Goal: Use online tool/utility: Utilize a website feature to perform a specific function

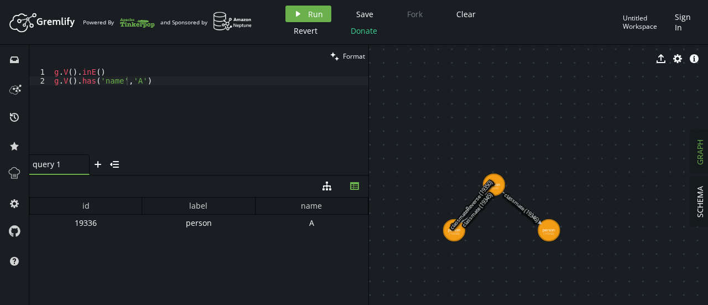
scroll to position [0, 1]
click at [140, 241] on div "id label name 19336 person A" at bounding box center [198, 248] width 339 height 102
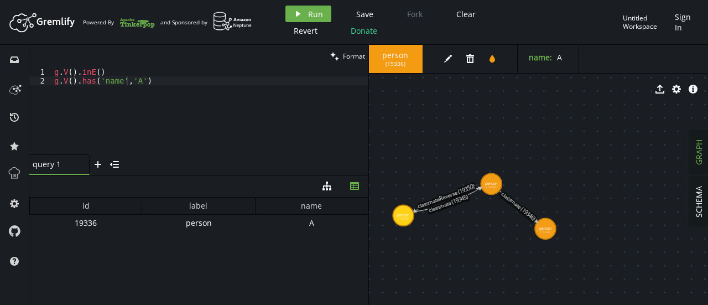
drag, startPoint x: 447, startPoint y: 221, endPoint x: 403, endPoint y: 215, distance: 44.1
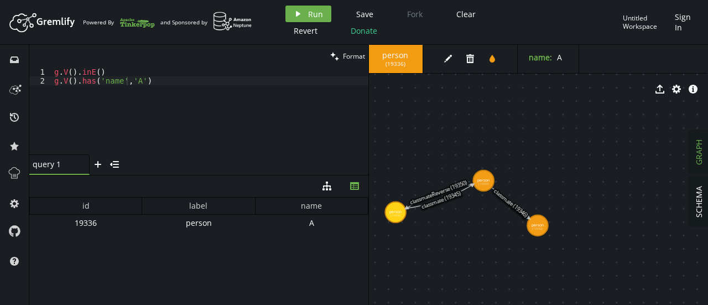
drag, startPoint x: 448, startPoint y: 200, endPoint x: 440, endPoint y: 195, distance: 9.4
click at [440, 195] on text "classmate (19345)" at bounding box center [440, 199] width 41 height 21
click at [437, 201] on icon at bounding box center [438, 195] width 67 height 24
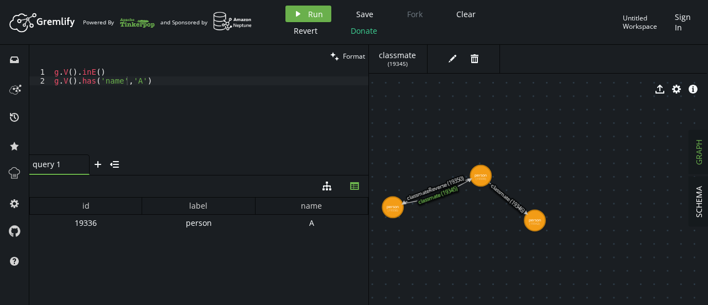
drag, startPoint x: 437, startPoint y: 201, endPoint x: 431, endPoint y: 191, distance: 10.9
click at [431, 191] on icon at bounding box center [436, 191] width 67 height 24
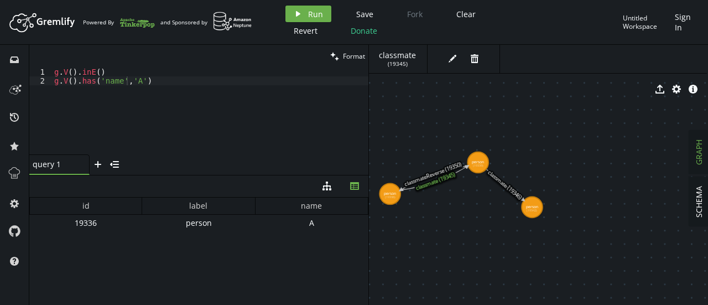
drag, startPoint x: 407, startPoint y: 197, endPoint x: 407, endPoint y: 189, distance: 8.8
click at [407, 189] on icon at bounding box center [433, 178] width 67 height 24
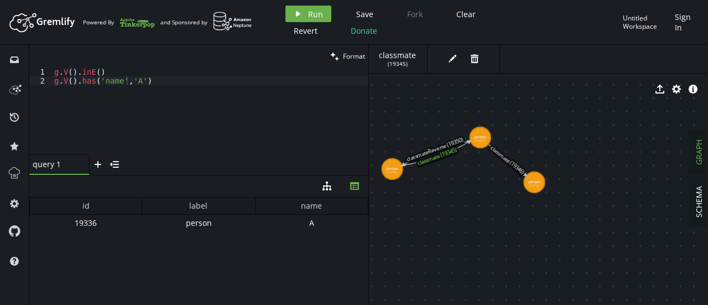
drag, startPoint x: 431, startPoint y: 175, endPoint x: 434, endPoint y: 152, distance: 23.9
click at [434, 152] on icon at bounding box center [436, 153] width 67 height 24
click at [433, 149] on icon at bounding box center [436, 153] width 67 height 24
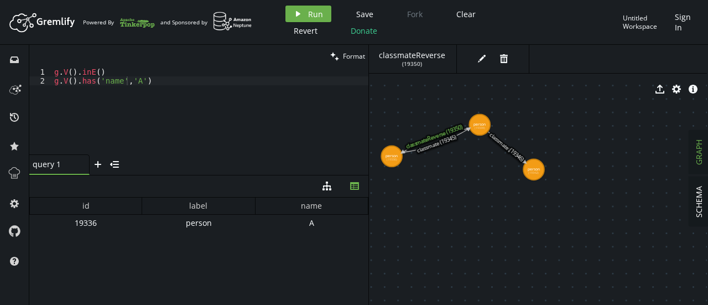
drag, startPoint x: 433, startPoint y: 149, endPoint x: 432, endPoint y: 131, distance: 18.8
click at [432, 131] on icon at bounding box center [435, 140] width 67 height 24
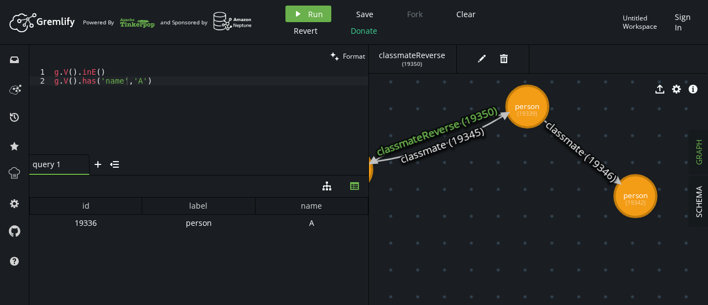
click at [562, 136] on icon at bounding box center [581, 151] width 74 height 61
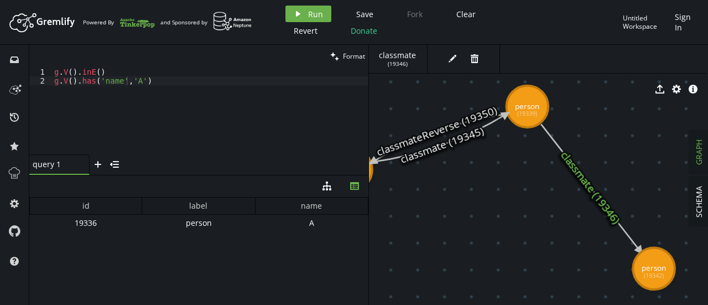
drag, startPoint x: 622, startPoint y: 199, endPoint x: 654, endPoint y: 268, distance: 76.2
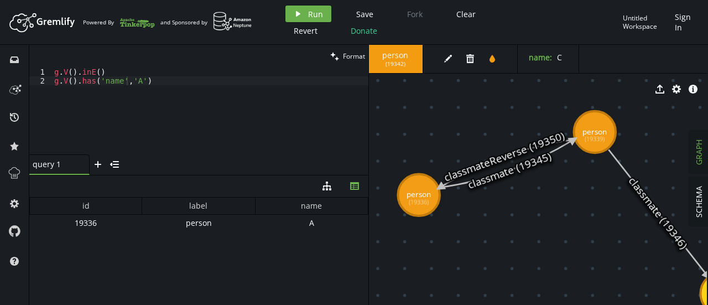
drag, startPoint x: 525, startPoint y: 200, endPoint x: 603, endPoint y: 221, distance: 80.4
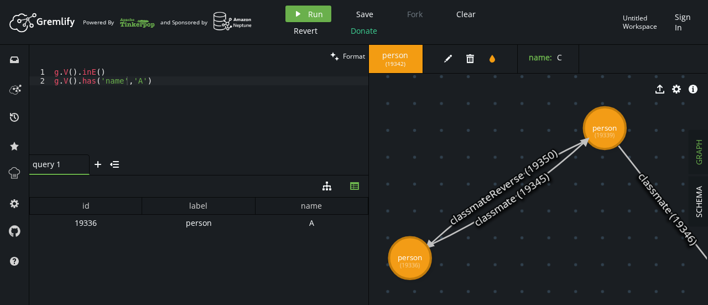
drag, startPoint x: 431, startPoint y: 181, endPoint x: 410, endPoint y: 258, distance: 79.3
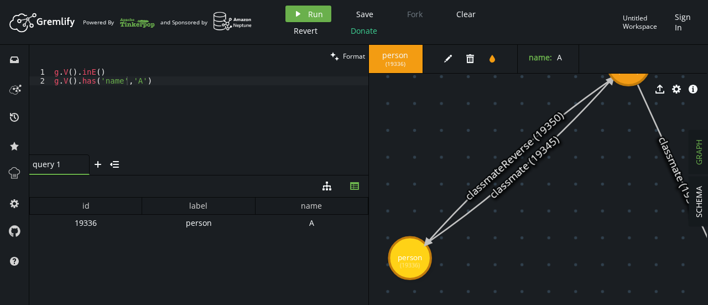
drag, startPoint x: 605, startPoint y: 121, endPoint x: 628, endPoint y: 64, distance: 62.0
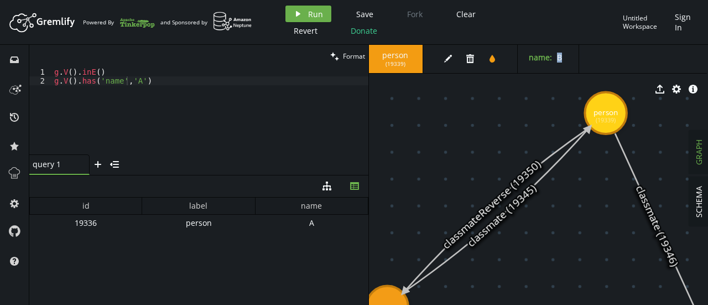
drag, startPoint x: 558, startPoint y: 200, endPoint x: 535, endPoint y: 249, distance: 53.7
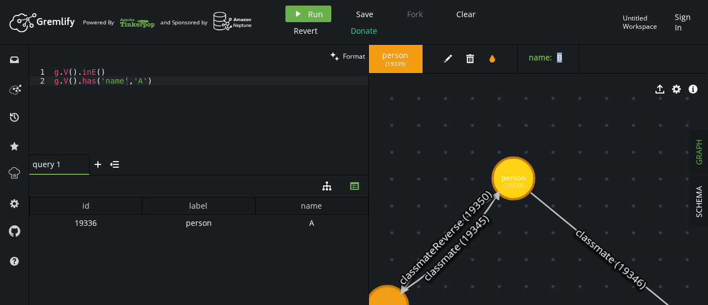
drag, startPoint x: 606, startPoint y: 109, endPoint x: 499, endPoint y: 191, distance: 134.5
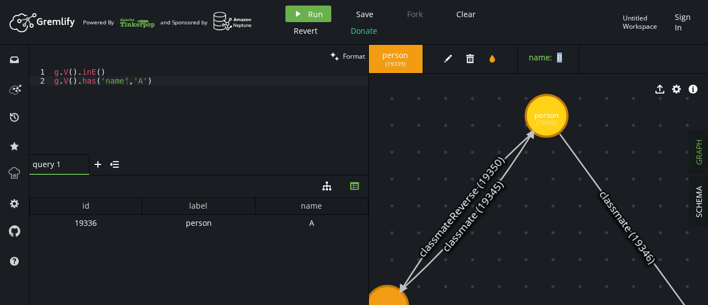
drag, startPoint x: 499, startPoint y: 191, endPoint x: 546, endPoint y: 116, distance: 89.0
click at [487, 71] on div "edit trash tint" at bounding box center [473, 59] width 89 height 28
click at [558, 59] on span "B" at bounding box center [559, 57] width 5 height 11
click at [545, 81] on div "export cog info-sign" at bounding box center [537, 89] width 339 height 28
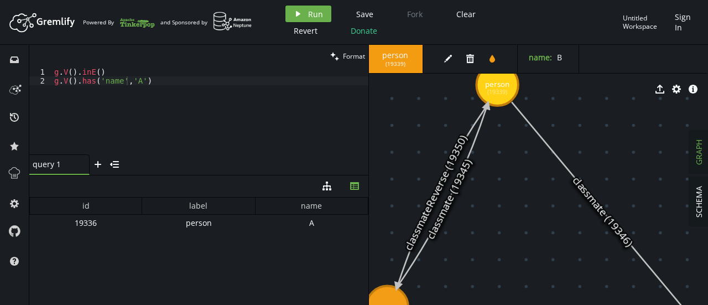
drag, startPoint x: 537, startPoint y: 113, endPoint x: 497, endPoint y: 85, distance: 49.1
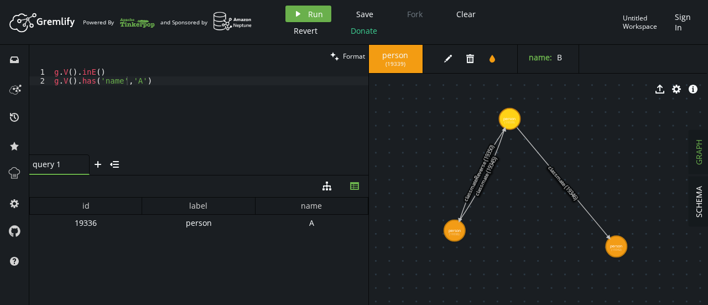
drag, startPoint x: 579, startPoint y: 244, endPoint x: 539, endPoint y: 189, distance: 68.2
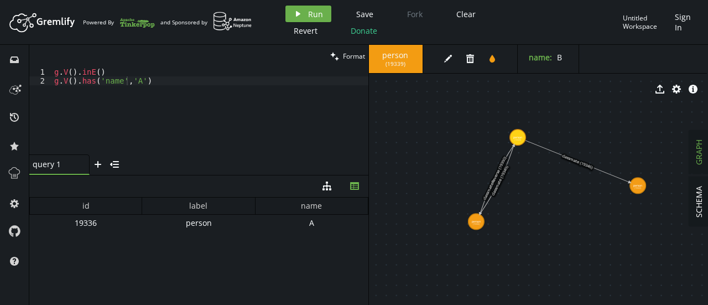
drag, startPoint x: 595, startPoint y: 234, endPoint x: 642, endPoint y: 188, distance: 65.3
drag, startPoint x: 477, startPoint y: 222, endPoint x: 467, endPoint y: 243, distance: 23.3
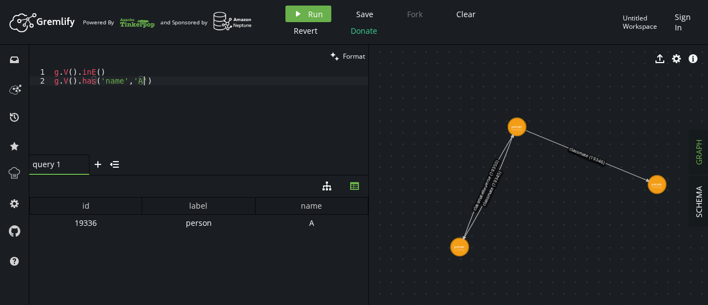
click at [158, 92] on div "g . V ( ) . inE ( ) g . V ( ) . has ( 'name' , 'A' )" at bounding box center [210, 119] width 316 height 105
click at [158, 92] on div "g . V ( ) . inE ( ) g . V ( ) . has ( 'name' , 'A' )" at bounding box center [210, 110] width 316 height 87
paste textarea
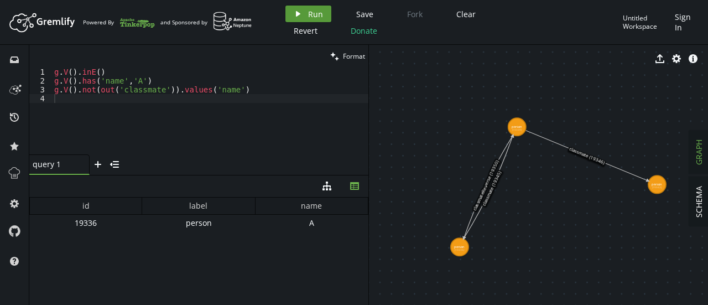
click at [322, 13] on button "play Run" at bounding box center [308, 14] width 46 height 17
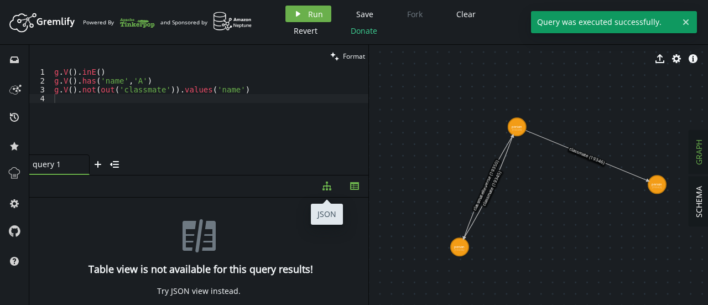
click at [320, 192] on button "diagram-tree" at bounding box center [327, 186] width 28 height 22
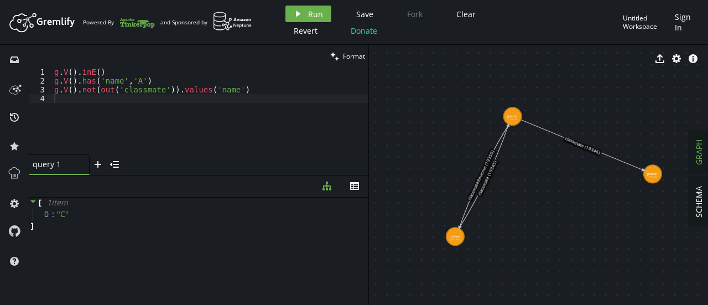
drag, startPoint x: 523, startPoint y: 222, endPoint x: 519, endPoint y: 212, distance: 11.4
type textarea "g.V().not(out('classmate')).values('name')"
click at [255, 92] on div "g . V ( ) . inE ( ) g . V ( ) . has ( 'name' , 'A' ) g . V ( ) . not ( out ( 'c…" at bounding box center [210, 119] width 316 height 105
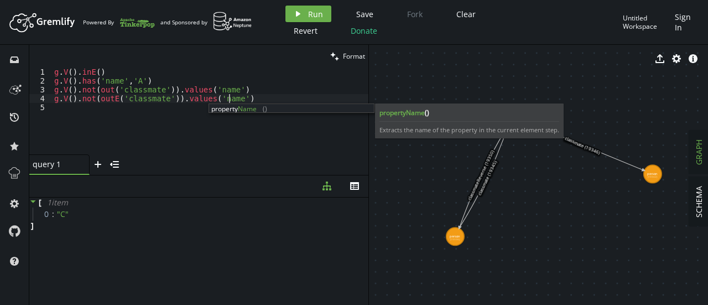
scroll to position [0, 174]
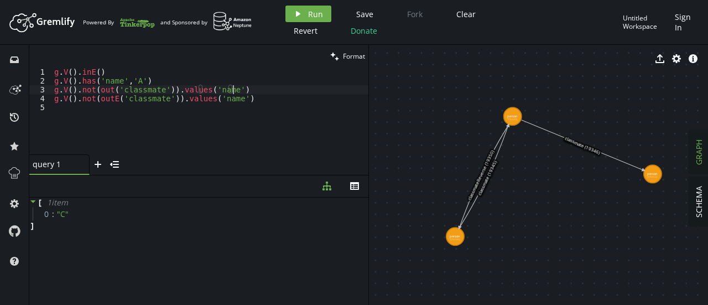
click at [255, 92] on div "g . V ( ) . inE ( ) g . V ( ) . has ( 'name' , 'A' ) g . V ( ) . not ( out ( 'c…" at bounding box center [210, 119] width 316 height 105
type textarea "g.V().not(out('classmate')).values('name')"
click at [262, 111] on div "g . V ( ) . inE ( ) g . V ( ) . has ( 'name' , 'A' ) g . V ( ) . not ( out ( 'c…" at bounding box center [210, 119] width 316 height 105
click at [267, 88] on div "g . V ( ) . inE ( ) g . V ( ) . has ( 'name' , 'A' ) g . V ( ) . not ( out ( 'c…" at bounding box center [210, 119] width 316 height 105
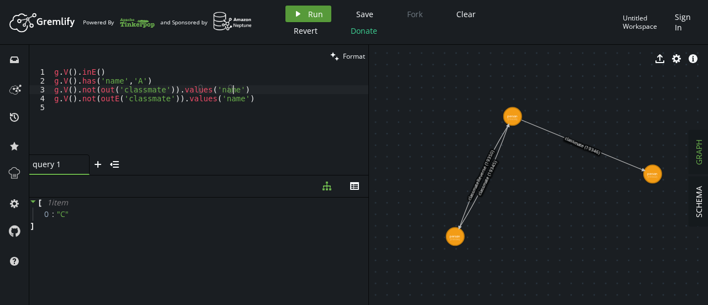
click at [310, 7] on button "play Run" at bounding box center [308, 14] width 46 height 17
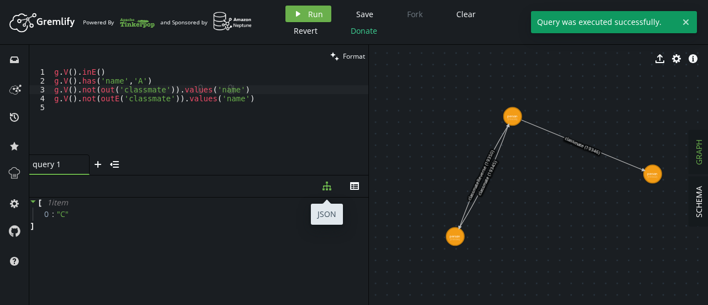
click at [330, 184] on icon "diagram-tree" at bounding box center [326, 185] width 9 height 9
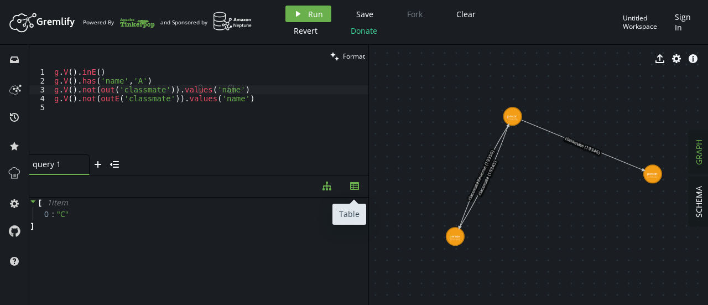
click at [360, 186] on button "th" at bounding box center [355, 186] width 28 height 22
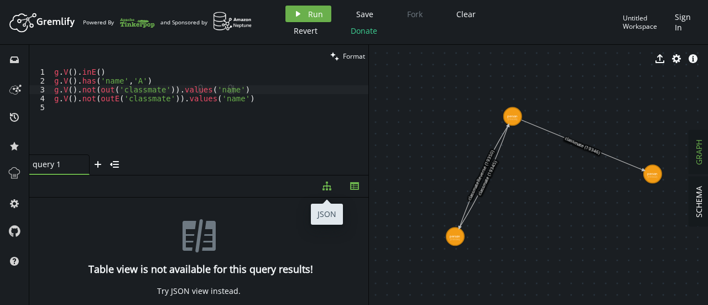
click at [330, 186] on icon "button" at bounding box center [326, 185] width 9 height 9
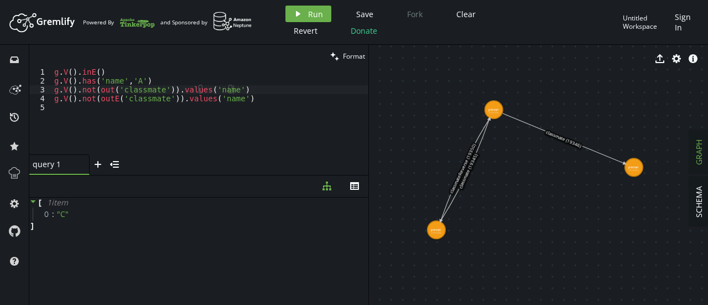
drag, startPoint x: 534, startPoint y: 215, endPoint x: 515, endPoint y: 209, distance: 19.9
click at [239, 89] on div "g . V ( ) . inE ( ) g . V ( ) . has ( 'name' , 'A' ) g . V ( ) . not ( out ( 'c…" at bounding box center [210, 119] width 316 height 105
click at [54, 87] on div "g . V ( ) . inE ( ) g . V ( ) . has ( 'name' , 'A' ) g . V ( ) . not ( out ( 'c…" at bounding box center [210, 119] width 316 height 105
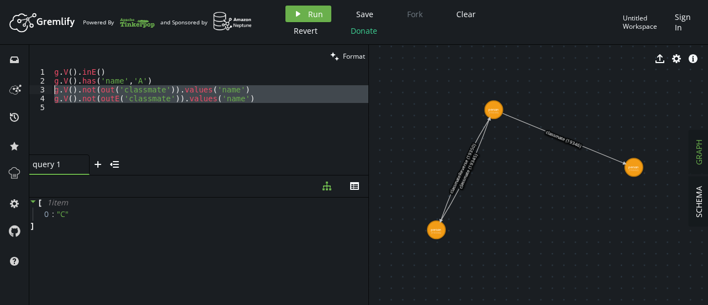
drag, startPoint x: 242, startPoint y: 103, endPoint x: 32, endPoint y: 90, distance: 211.1
click at [32, 90] on div "g.V().not(out('classmate')).values('name') 1 2 3 4 5 g . V ( ) . inE ( ) g . V …" at bounding box center [198, 110] width 339 height 87
type textarea "g.V().not(out('classmate')).values('name') g.V().not(outE('classmate')).values(…"
click at [272, 106] on div "g . V ( ) . inE ( ) g . V ( ) . has ( 'name' , 'A' ) g . V ( ) . not ( out ( 'c…" at bounding box center [210, 110] width 316 height 87
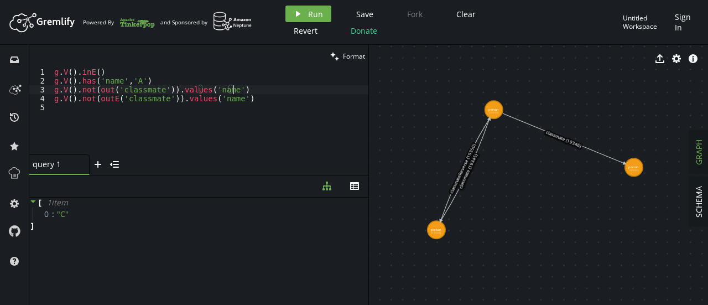
click at [257, 91] on div "g . V ( ) . inE ( ) g . V ( ) . has ( 'name' , 'A' ) g . V ( ) . not ( out ( 'c…" at bounding box center [210, 119] width 316 height 105
click at [252, 94] on div "g . V ( ) . inE ( ) g . V ( ) . has ( 'name' , 'A' ) g . V ( ) . not ( out ( 'c…" at bounding box center [210, 119] width 316 height 105
type textarea "g.V().not(outE('classmate')).values('name')"
type textarea "g.V('person')"
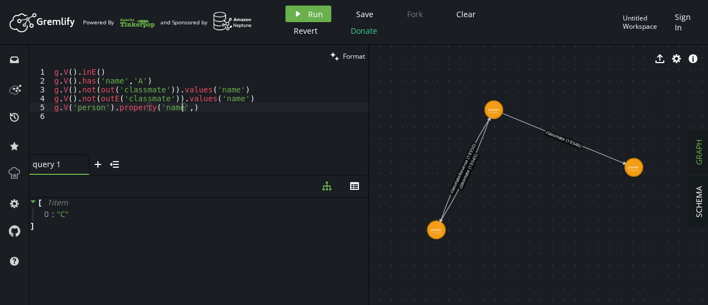
scroll to position [0, 132]
type textarea "g.V('person').property('name','D)"
click at [155, 127] on div "g . V ( ) . inE ( ) g . V ( ) . has ( 'name' , 'A' ) g . V ( ) . not ( out ( 'c…" at bounding box center [210, 119] width 316 height 105
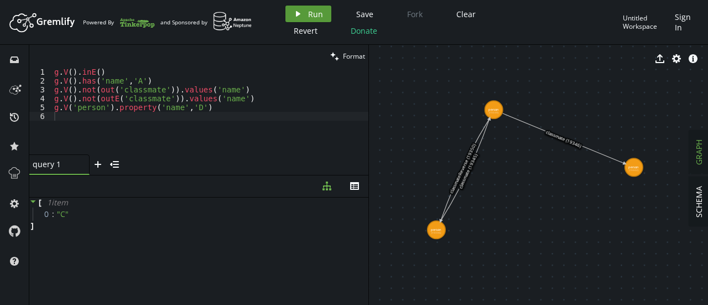
click at [312, 9] on span "Run" at bounding box center [315, 14] width 15 height 11
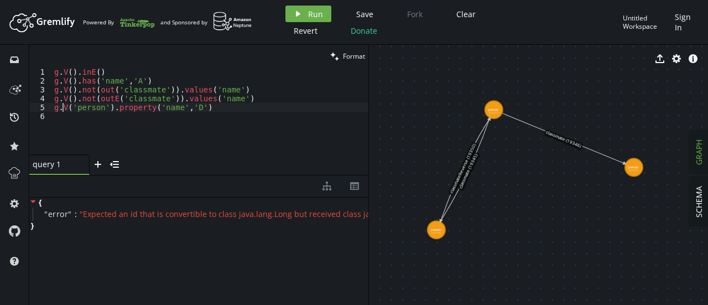
click at [62, 107] on div "g . V ( ) . inE ( ) g . V ( ) . has ( 'name' , 'A' ) g . V ( ) . not ( out ( 'c…" at bounding box center [210, 119] width 316 height 105
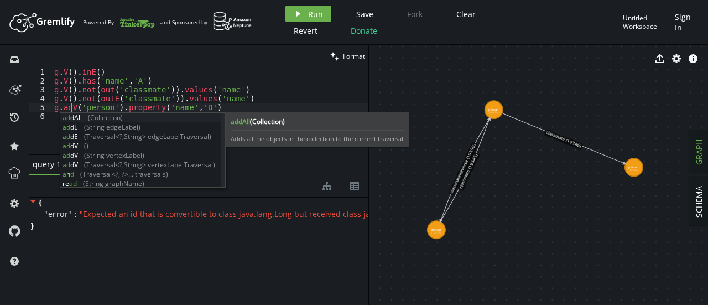
scroll to position [0, 21]
click at [258, 118] on span "(Collection)" at bounding box center [267, 121] width 35 height 9
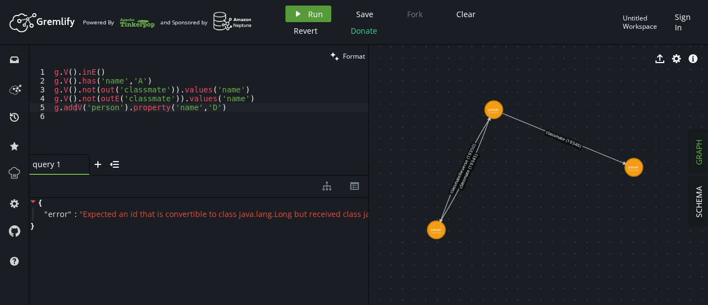
click at [308, 9] on span "Run" at bounding box center [315, 14] width 15 height 11
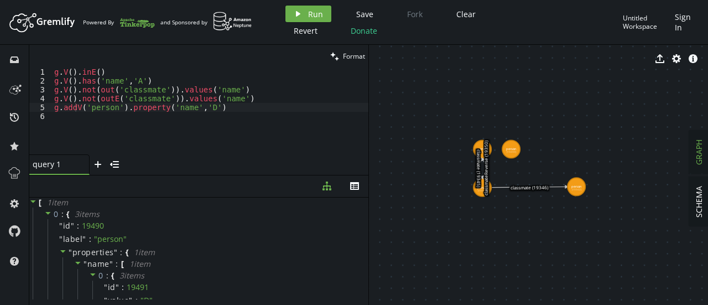
drag, startPoint x: 481, startPoint y: 226, endPoint x: 574, endPoint y: 185, distance: 101.8
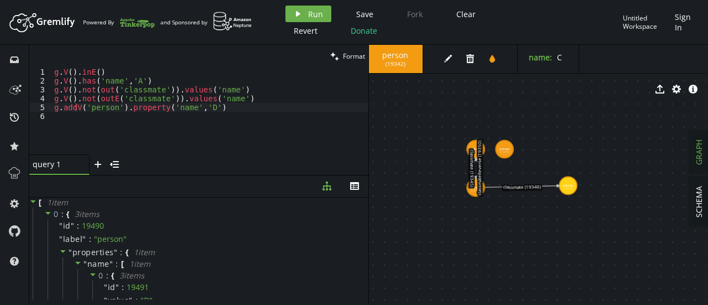
drag, startPoint x: 477, startPoint y: 150, endPoint x: 470, endPoint y: 149, distance: 6.7
click at [470, 149] on text "classmate (19345)" at bounding box center [473, 168] width 6 height 38
drag, startPoint x: 472, startPoint y: 141, endPoint x: 402, endPoint y: 202, distance: 93.3
drag, startPoint x: 400, startPoint y: 202, endPoint x: 403, endPoint y: 187, distance: 14.5
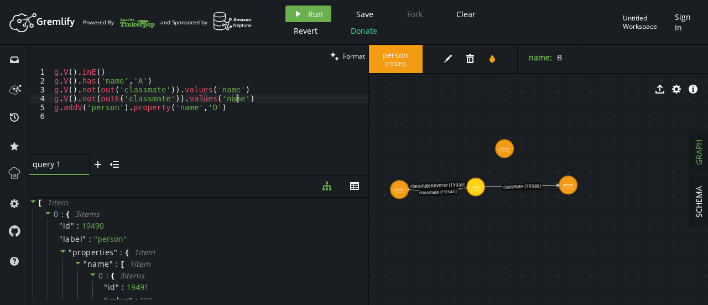
click at [241, 97] on div "g . V ( ) . inE ( ) g . V ( ) . has ( 'name' , 'A' ) g . V ( ) . not ( out ( 'c…" at bounding box center [210, 119] width 316 height 105
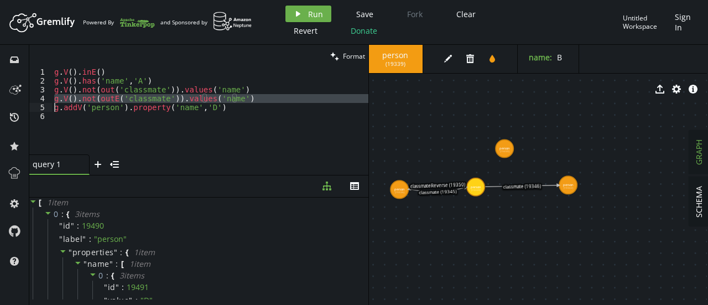
click at [241, 97] on div "g . V ( ) . inE ( ) g . V ( ) . has ( 'name' , 'A' ) g . V ( ) . not ( out ( 'c…" at bounding box center [210, 119] width 316 height 105
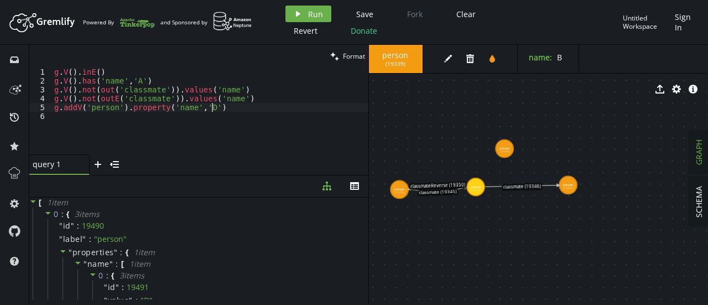
click at [238, 106] on div "g . V ( ) . inE ( ) g . V ( ) . has ( 'name' , 'A' ) g . V ( ) . not ( out ( 'c…" at bounding box center [210, 119] width 316 height 105
type textarea "g.addV('person').property('name','D')"
paste textarea
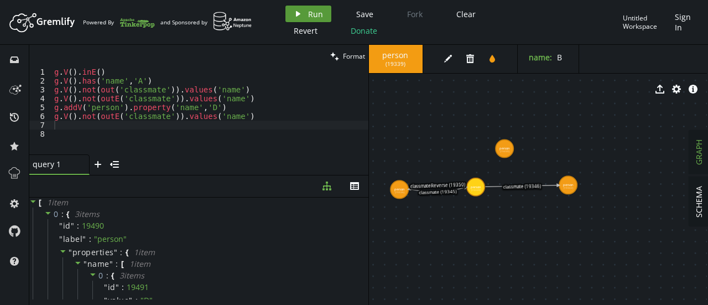
click at [305, 13] on button "play Run" at bounding box center [308, 14] width 46 height 17
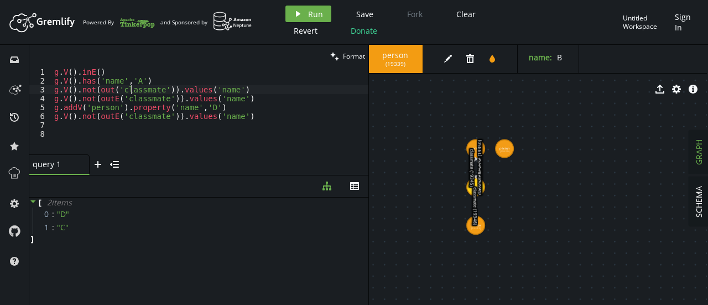
click at [132, 90] on div "g . V ( ) . inE ( ) g . V ( ) . has ( 'name' , 'A' ) g . V ( ) . not ( out ( 'c…" at bounding box center [210, 119] width 316 height 105
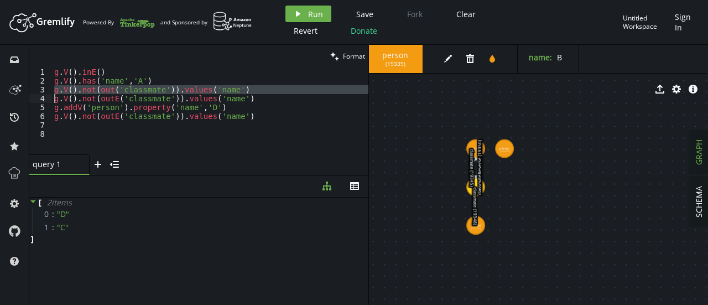
click at [132, 90] on div "g . V ( ) . inE ( ) g . V ( ) . has ( 'name' , 'A' ) g . V ( ) . not ( out ( 'c…" at bounding box center [210, 119] width 316 height 105
type textarea "g.V().not(out('classmate')).values('name') g.V().not(outE('classmate')).values(…"
click at [110, 131] on div "g . V ( ) . inE ( ) g . V ( ) . has ( 'name' , 'A' ) g . V ( ) . not ( out ( 'c…" at bounding box center [210, 119] width 316 height 105
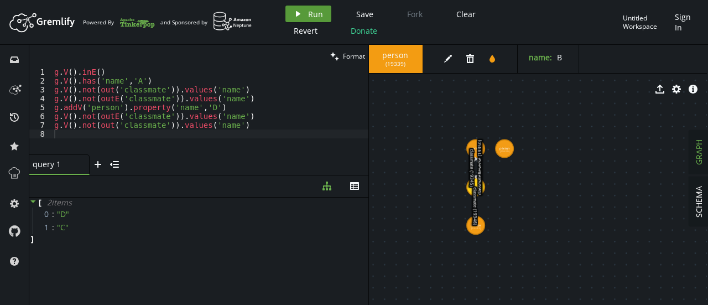
click at [296, 11] on icon "play" at bounding box center [298, 13] width 9 height 9
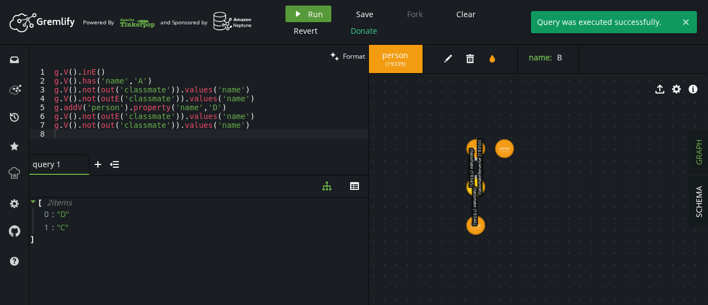
click at [296, 11] on icon "play" at bounding box center [298, 13] width 9 height 9
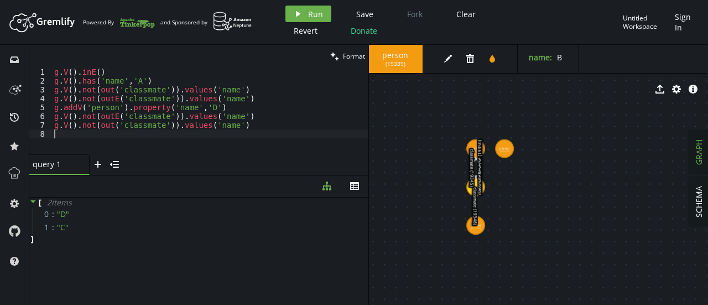
click at [236, 131] on div "g . V ( ) . inE ( ) g . V ( ) . has ( 'name' , 'A' ) g . V ( ) . not ( out ( 'c…" at bounding box center [210, 119] width 316 height 105
click at [249, 128] on div "g . V ( ) . inE ( ) g . V ( ) . has ( 'name' , 'A' ) g . V ( ) . not ( out ( 'c…" at bounding box center [210, 119] width 316 height 105
type textarea "g.V().not(out('classmate')).values('name')"
click at [259, 140] on div "g . V ( ) . inE ( ) g . V ( ) . has ( 'name' , 'A' ) g . V ( ) . not ( out ( 'c…" at bounding box center [210, 119] width 316 height 105
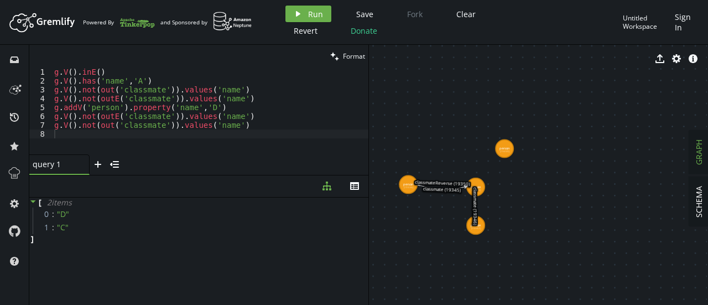
drag, startPoint x: 474, startPoint y: 143, endPoint x: 409, endPoint y: 185, distance: 77.6
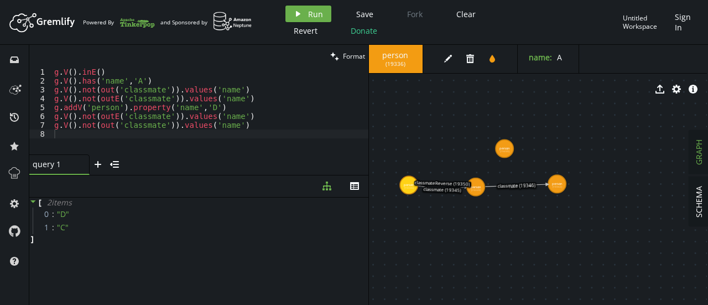
drag, startPoint x: 475, startPoint y: 230, endPoint x: 557, endPoint y: 182, distance: 94.7
drag, startPoint x: 499, startPoint y: 151, endPoint x: 478, endPoint y: 236, distance: 87.6
click at [259, 131] on div "g . V ( ) . inE ( ) g . V ( ) . has ( 'name' , 'A' ) g . V ( ) . not ( out ( 'c…" at bounding box center [210, 119] width 316 height 105
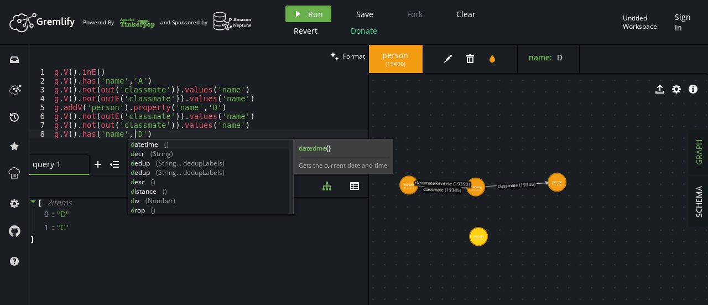
scroll to position [0, 81]
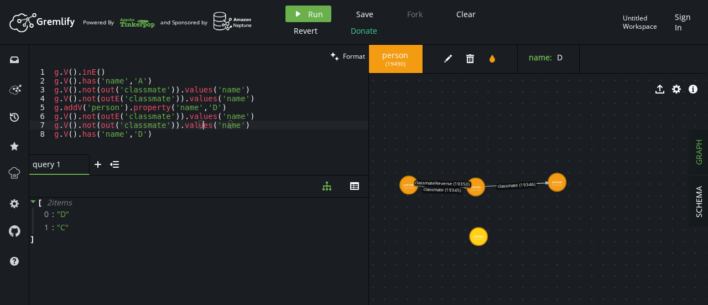
click at [204, 128] on div "g . V ( ) . inE ( ) g . V ( ) . has ( 'name' , 'A' ) g . V ( ) . not ( out ( 'c…" at bounding box center [210, 119] width 316 height 105
click at [164, 139] on div "g . V ( ) . inE ( ) g . V ( ) . has ( 'name' , 'A' ) g . V ( ) . not ( out ( 'c…" at bounding box center [210, 119] width 316 height 105
click at [157, 134] on div "g . V ( ) . inE ( ) g . V ( ) . has ( 'name' , 'A' ) g . V ( ) . not ( out ( 'c…" at bounding box center [210, 119] width 316 height 105
type textarea "g.V().has('name','D').as('d')"
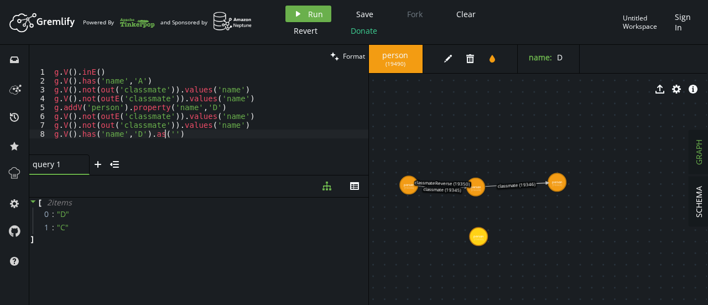
scroll to position [0, 114]
click at [191, 130] on div "g . V ( ) . inE ( ) g . V ( ) . has ( 'name' , 'A' ) g . V ( ) . not ( out ( 'c…" at bounding box center [210, 119] width 316 height 105
click at [186, 141] on div "g . V ( ) . inE ( ) g . V ( ) . has ( 'name' , 'A' ) g . V ( ) . not ( out ( 'c…" at bounding box center [210, 119] width 316 height 105
type textarea "g.V().has('name','B').as('b')"
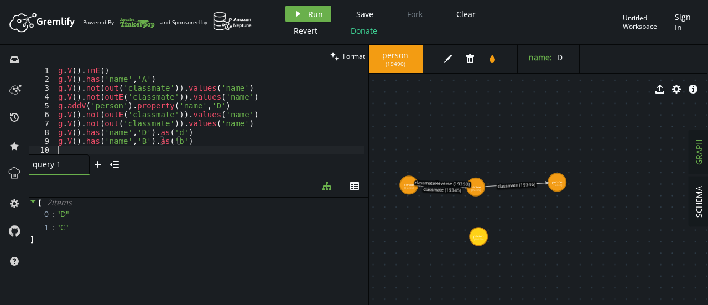
scroll to position [1, 0]
drag, startPoint x: 67, startPoint y: 140, endPoint x: 50, endPoint y: 143, distance: 17.4
click at [50, 143] on div "1 2 3 4 5 6 7 8 9 10 g . V ( ) . inE ( ) g . V ( ) . has ( 'name' , 'A' ) g . V…" at bounding box center [198, 110] width 339 height 87
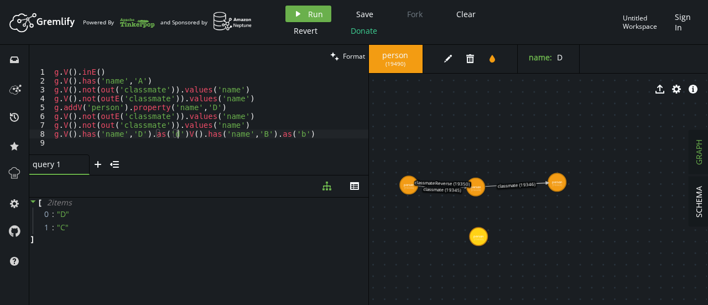
scroll to position [0, 128]
click at [324, 136] on div "g . V ( ) . inE ( ) g . V ( ) . has ( 'name' , 'A' ) g . V ( ) . not ( out ( 'c…" at bounding box center [210, 119] width 316 height 105
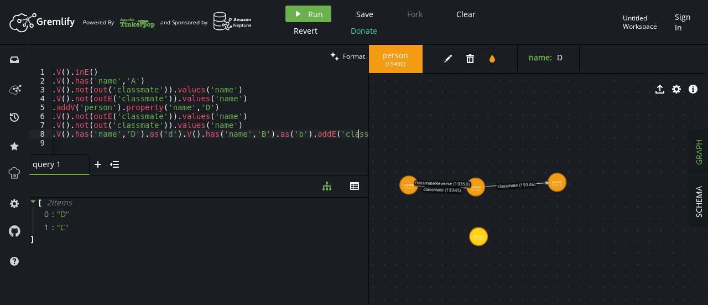
type textarea "g.V().has('name','D').as('d').V().has('name','B').as('b').addE('classmate')"
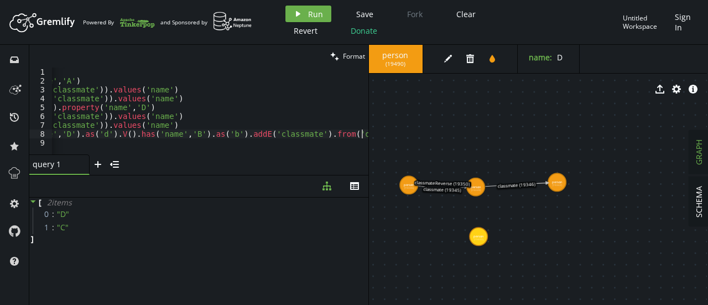
scroll to position [0, 0]
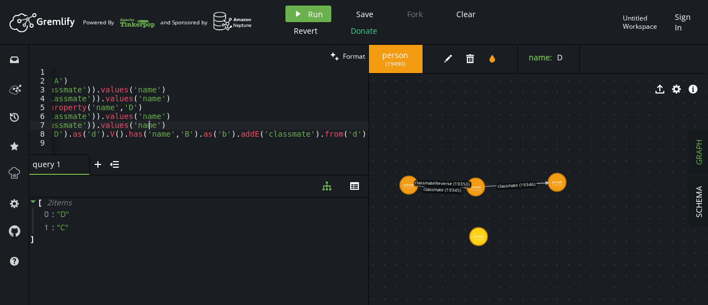
click at [306, 121] on div "g . V ( ) . inE ( ) g . V ( ) . has ( 'name' , 'A' ) g . V ( ) . not ( out ( 'c…" at bounding box center [168, 117] width 400 height 100
click at [308, 17] on span "Run" at bounding box center [315, 14] width 15 height 11
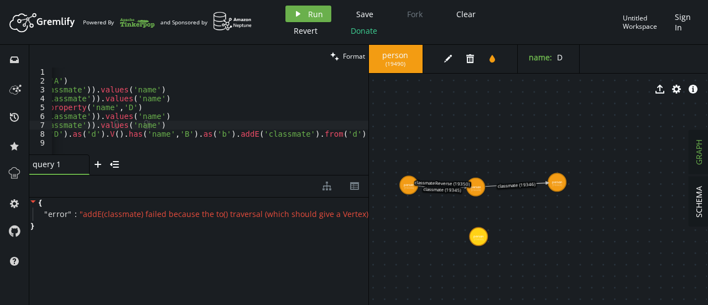
scroll to position [0, 84]
click at [353, 134] on div "g . V ( ) . inE ( ) g . V ( ) . has ( 'name' , 'A' ) g . V ( ) . not ( out ( 'c…" at bounding box center [168, 117] width 400 height 100
click at [358, 131] on div "g . V ( ) . inE ( ) g . V ( ) . has ( 'name' , 'A' ) g . V ( ) . not ( out ( 'c…" at bounding box center [168, 117] width 400 height 100
click at [312, 8] on button "play Run" at bounding box center [308, 14] width 46 height 17
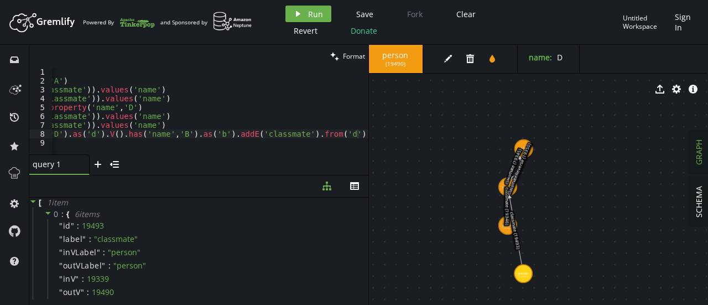
drag, startPoint x: 475, startPoint y: 145, endPoint x: 523, endPoint y: 274, distance: 137.2
click at [508, 223] on text "classmate (19346)" at bounding box center [507, 206] width 6 height 38
drag, startPoint x: 504, startPoint y: 225, endPoint x: 603, endPoint y: 184, distance: 107.1
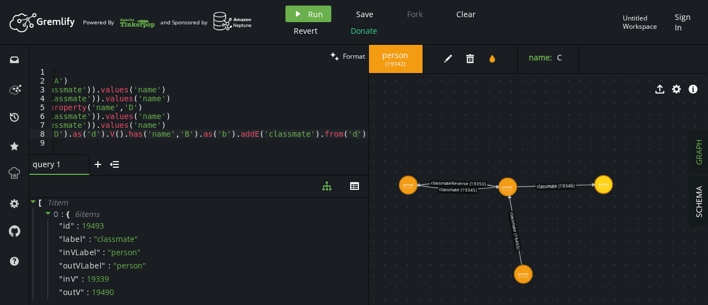
drag, startPoint x: 521, startPoint y: 141, endPoint x: 407, endPoint y: 183, distance: 121.4
drag, startPoint x: 527, startPoint y: 269, endPoint x: 503, endPoint y: 284, distance: 27.8
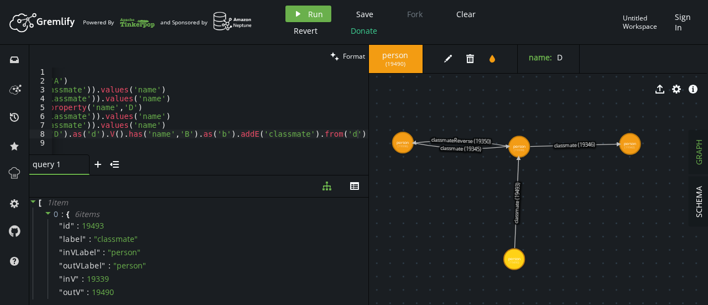
drag, startPoint x: 473, startPoint y: 217, endPoint x: 480, endPoint y: 181, distance: 37.0
drag, startPoint x: 513, startPoint y: 256, endPoint x: 515, endPoint y: 268, distance: 12.9
click at [516, 238] on icon at bounding box center [517, 207] width 3 height 101
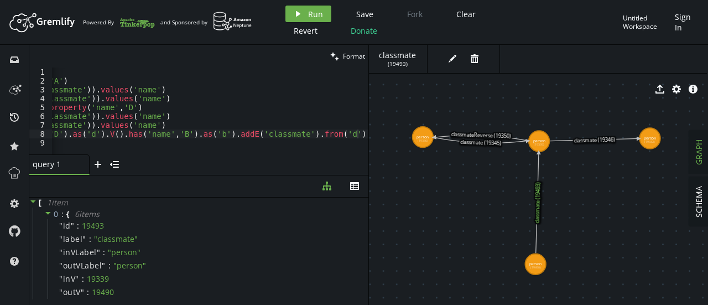
drag, startPoint x: 515, startPoint y: 238, endPoint x: 530, endPoint y: 239, distance: 15.0
click at [536, 239] on icon at bounding box center [537, 202] width 3 height 101
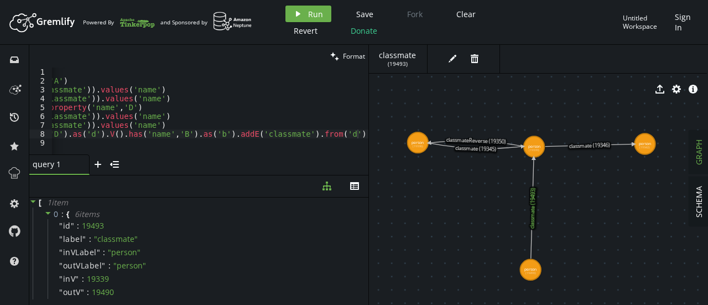
click at [180, 138] on div "g . V ( ) . inE ( ) g . V ( ) . has ( 'name' , 'A' ) g . V ( ) . not ( out ( 'c…" at bounding box center [168, 117] width 400 height 100
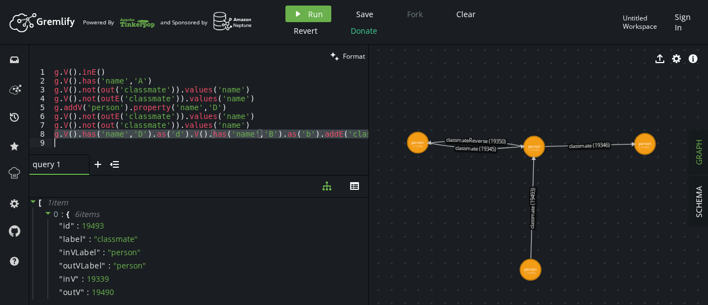
scroll to position [0, 0]
click at [180, 138] on div "g . V ( ) . inE ( ) g . V ( ) . has ( 'name' , 'A' ) g . V ( ) . not ( out ( 'c…" at bounding box center [252, 117] width 400 height 100
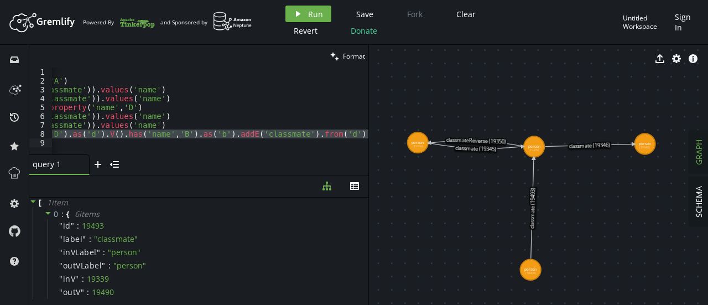
scroll to position [0, 84]
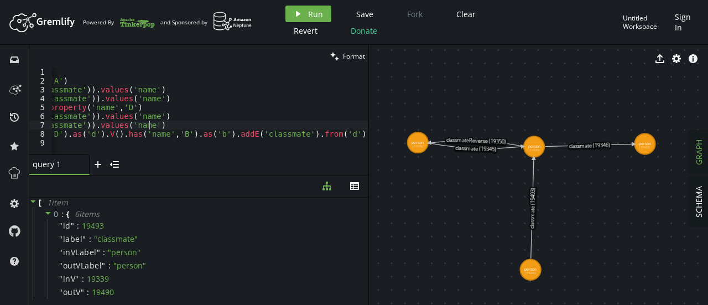
click at [363, 129] on div "g . V ( ) . inE ( ) g . V ( ) . has ( 'name' , 'A' ) g . V ( ) . not ( out ( 'c…" at bounding box center [168, 117] width 400 height 100
click at [366, 136] on div "g . V ( ) . inE ( ) g . V ( ) . has ( 'name' , 'A' ) g . V ( ) . not ( out ( 'c…" at bounding box center [168, 117] width 400 height 100
type textarea "g.V().has('name','D').as('d').V().has('name','B').as('b').addE('classmate').fro…"
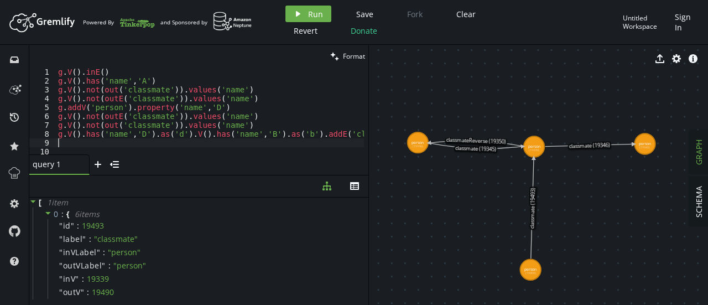
scroll to position [6, 0]
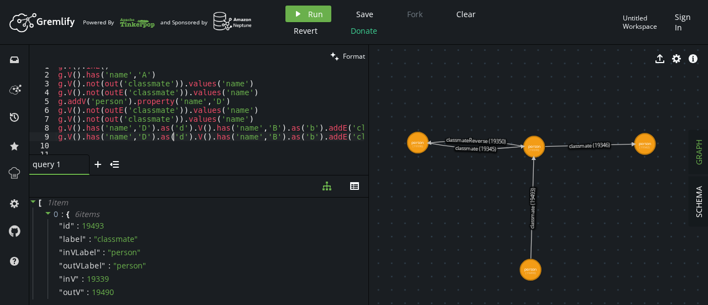
click at [174, 140] on div "g . V ( ) . inE ( ) g . V ( ) . has ( 'name' , 'A' ) g . V ( ) . not ( out ( 'c…" at bounding box center [256, 111] width 400 height 100
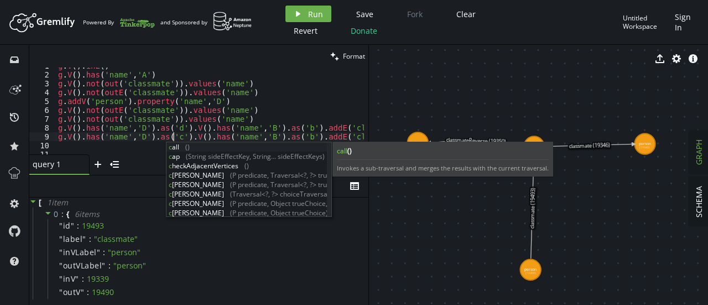
scroll to position [0, 114]
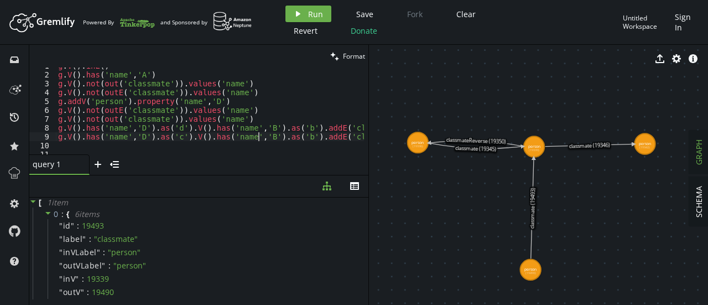
click at [259, 138] on div "g . V ( ) . inE ( ) g . V ( ) . has ( 'name' , 'A' ) g . V ( ) . not ( out ( 'c…" at bounding box center [256, 111] width 400 height 100
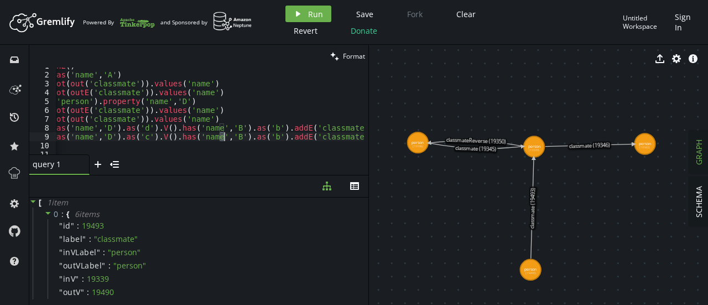
scroll to position [0, 0]
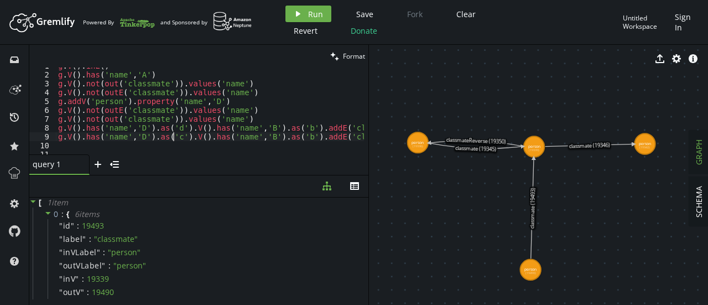
click at [173, 136] on div "g . V ( ) . inE ( ) g . V ( ) . has ( 'name' , 'A' ) g . V ( ) . not ( out ( 'c…" at bounding box center [256, 111] width 400 height 100
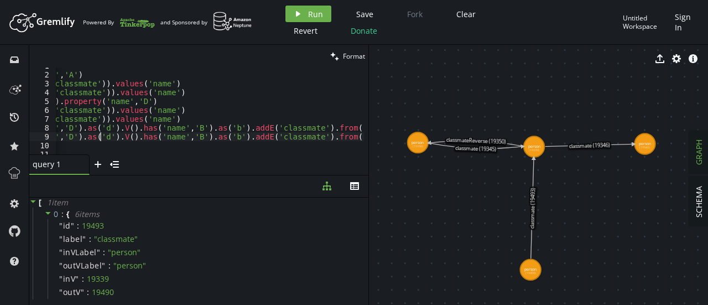
scroll to position [0, 73]
click at [184, 137] on div "g . V ( ) . inE ( ) g . V ( ) . has ( 'name' , 'A' ) g . V ( ) . not ( out ( 'c…" at bounding box center [183, 111] width 400 height 100
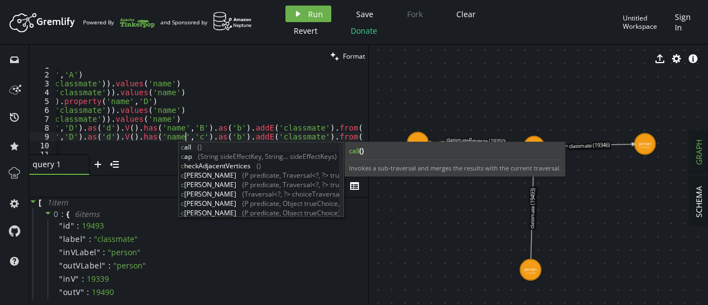
scroll to position [0, 200]
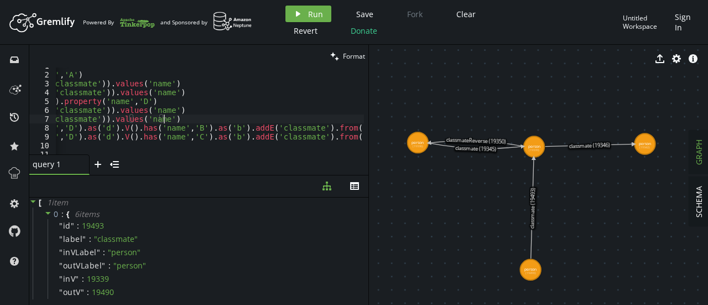
click at [226, 117] on div "g . V ( ) . inE ( ) g . V ( ) . has ( 'name' , 'A' ) g . V ( ) . not ( out ( 'c…" at bounding box center [183, 111] width 400 height 100
click at [221, 137] on div "g . V ( ) . inE ( ) g . V ( ) . has ( 'name' , 'A' ) g . V ( ) . not ( out ( 'c…" at bounding box center [183, 111] width 400 height 100
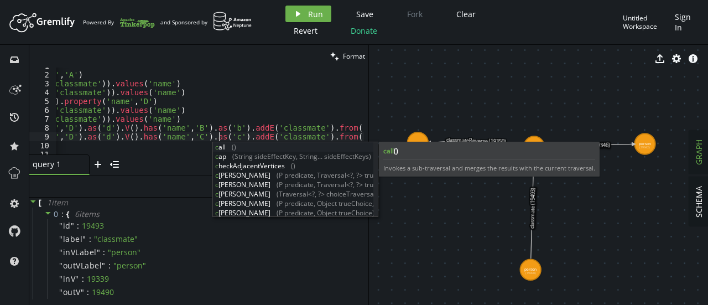
scroll to position [0, 91]
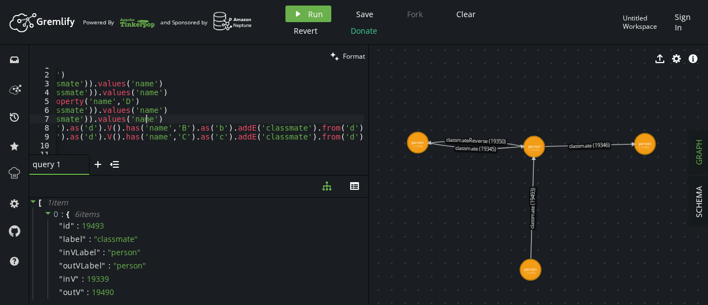
click at [232, 116] on div "g . V ( ) . inE ( ) g . V ( ) . has ( 'name' , 'A' ) g . V ( ) . not ( out ( 'c…" at bounding box center [165, 111] width 400 height 100
click at [236, 132] on div "g . V ( ) . inE ( ) g . V ( ) . has ( 'name' , 'A' ) g . V ( ) . not ( out ( 'c…" at bounding box center [165, 111] width 400 height 100
type textarea "g.V().has('name','D').as('d').V().has('name','C').as('c').addE('classmate').fro…"
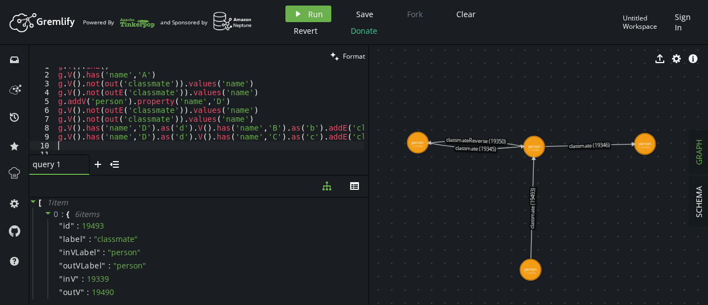
scroll to position [0, 0]
click at [356, 141] on div "g . V ( ) . inE ( ) g . V ( ) . has ( 'name' , 'A' ) g . V ( ) . not ( out ( 'c…" at bounding box center [256, 111] width 400 height 100
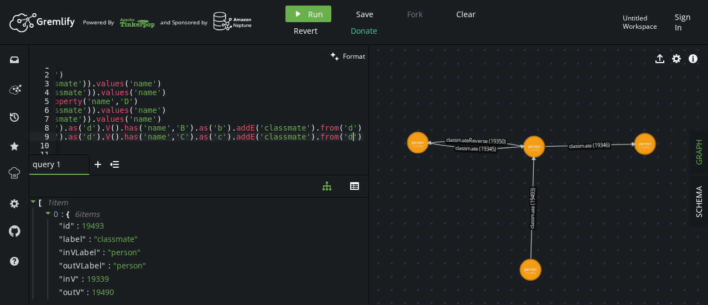
click at [354, 138] on div "g . V ( ) . inE ( ) g . V ( ) . has ( 'name' , 'A' ) g . V ( ) . not ( out ( 'c…" at bounding box center [163, 111] width 400 height 100
click at [228, 97] on div "g . V ( ) . inE ( ) g . V ( ) . has ( 'name' , 'A' ) g . V ( ) . not ( out ( 'c…" at bounding box center [163, 111] width 400 height 100
click at [315, 15] on span "Run" at bounding box center [315, 14] width 15 height 11
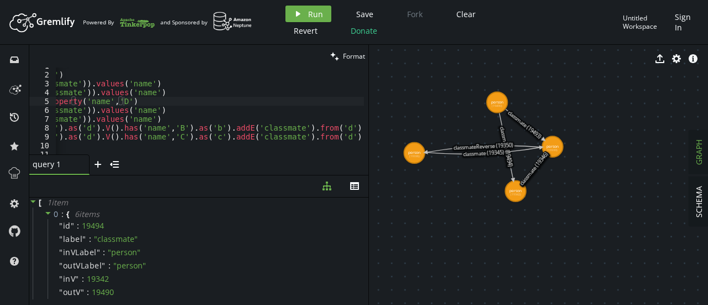
drag, startPoint x: 569, startPoint y: 95, endPoint x: 416, endPoint y: 152, distance: 162.9
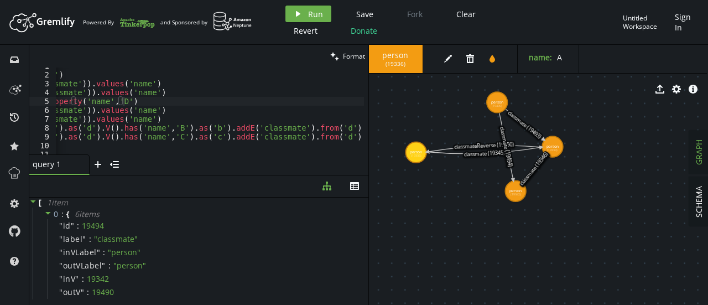
click at [496, 101] on div "export cog info-sign" at bounding box center [537, 89] width 339 height 28
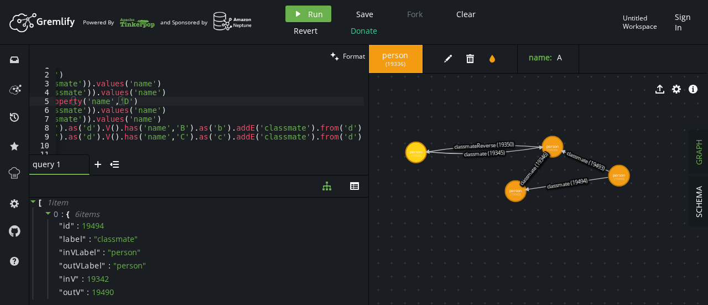
drag, startPoint x: 498, startPoint y: 105, endPoint x: 619, endPoint y: 175, distance: 140.8
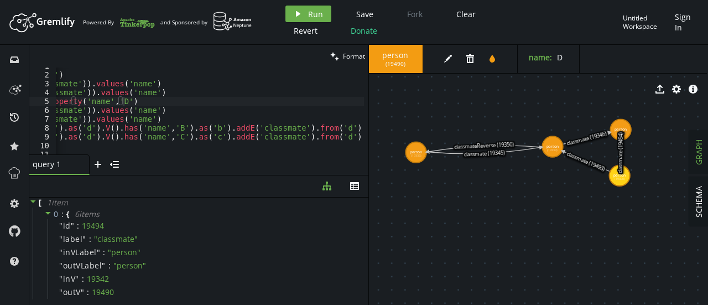
drag, startPoint x: 517, startPoint y: 190, endPoint x: 621, endPoint y: 127, distance: 121.9
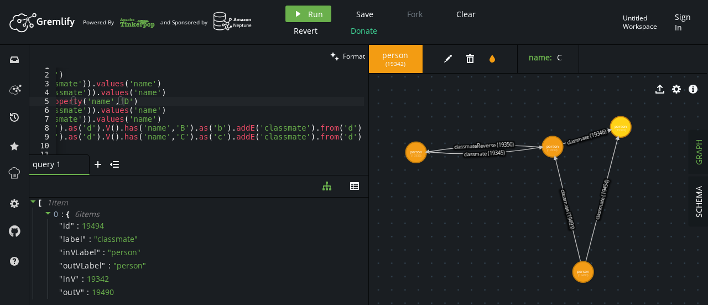
drag, startPoint x: 618, startPoint y: 176, endPoint x: 584, endPoint y: 270, distance: 100.6
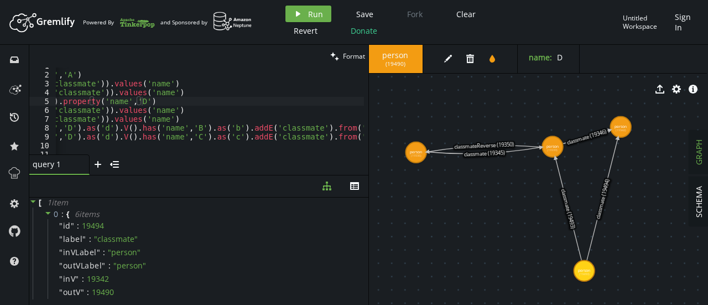
scroll to position [0, 0]
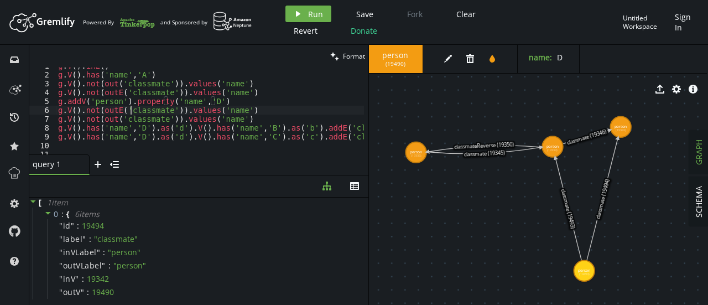
click at [131, 110] on div "g . V ( ) . inE ( ) g . V ( ) . has ( 'name' , 'A' ) g . V ( ) . not ( out ( 'c…" at bounding box center [256, 111] width 400 height 100
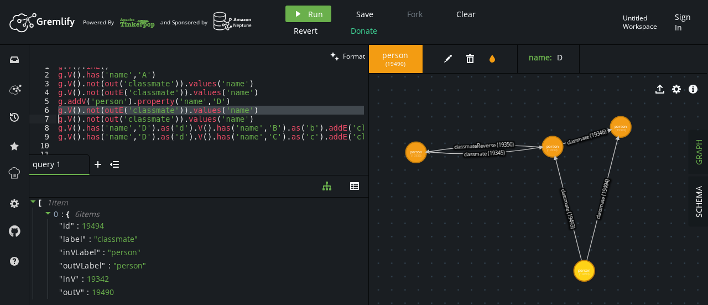
click at [131, 110] on div "g . V ( ) . inE ( ) g . V ( ) . has ( 'name' , 'A' ) g . V ( ) . not ( out ( 'c…" at bounding box center [256, 111] width 400 height 100
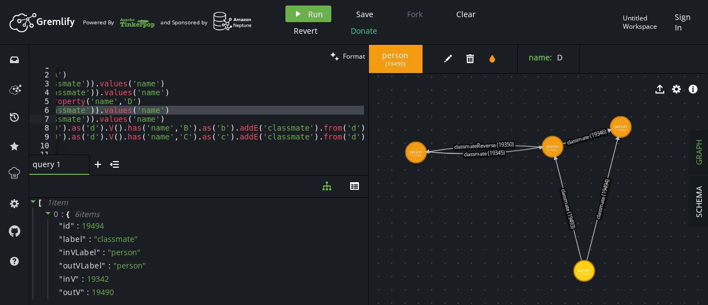
scroll to position [0, 92]
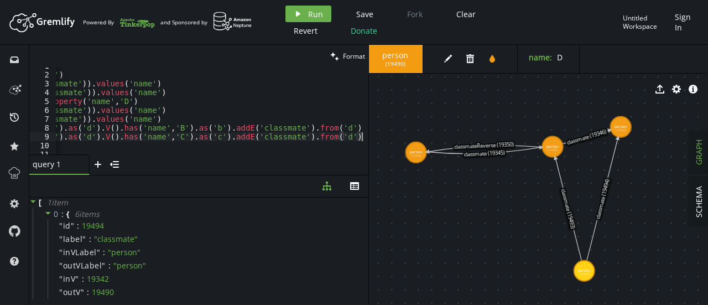
click at [362, 140] on div at bounding box center [364, 109] width 7 height 97
type textarea "g.V().has('name','D').as('d').V().has('name','C').as('c').addE('classmate').fro…"
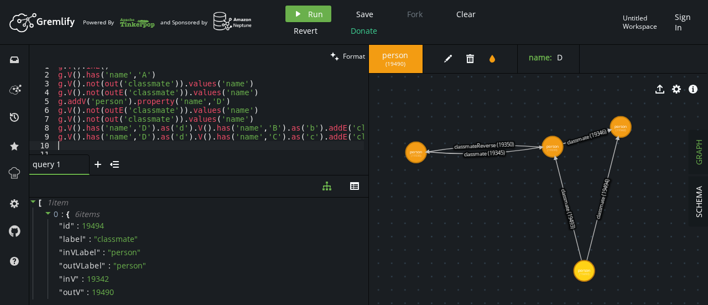
paste textarea
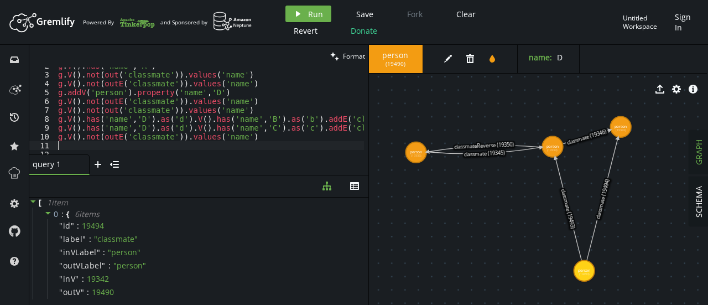
scroll to position [15, 0]
click at [309, 15] on span "Run" at bounding box center [315, 14] width 15 height 11
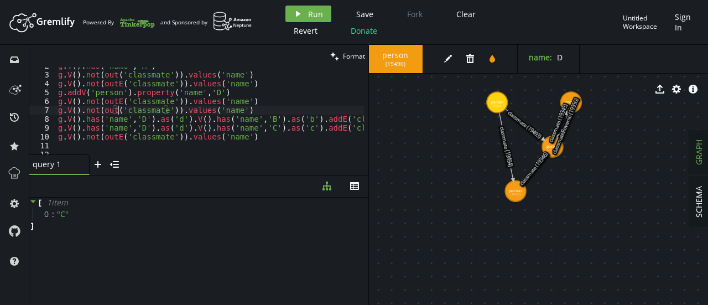
click at [117, 111] on div "g . V ( ) . has ( 'name' , 'A' ) g . V ( ) . not ( out ( 'classmate' )) . value…" at bounding box center [256, 111] width 400 height 100
click at [117, 111] on div "g . V ( ) . has ( 'name' , 'A' ) g . V ( ) . not ( out ( 'classmate' )) . value…" at bounding box center [210, 110] width 308 height 87
click at [117, 111] on div "g . V ( ) . has ( 'name' , 'A' ) g . V ( ) . not ( out ( 'classmate' )) . value…" at bounding box center [256, 111] width 400 height 100
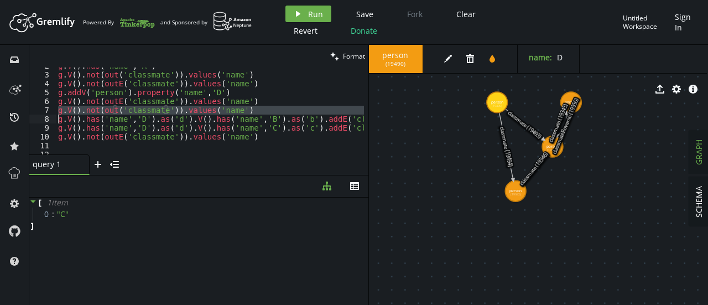
click at [117, 111] on div "g . V ( ) . has ( 'name' , 'A' ) g . V ( ) . not ( out ( 'classmate' )) . value…" at bounding box center [256, 111] width 400 height 100
type textarea "g.V().not(out('classmate')).values('name') g.V().has('name','D').as('d').V().ha…"
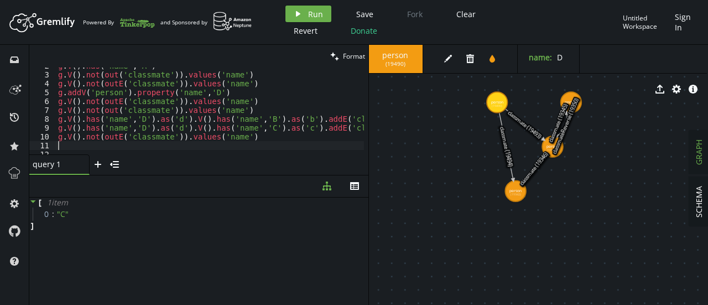
click at [256, 143] on div "g . V ( ) . has ( 'name' , 'A' ) g . V ( ) . not ( out ( 'classmate' )) . value…" at bounding box center [256, 111] width 400 height 100
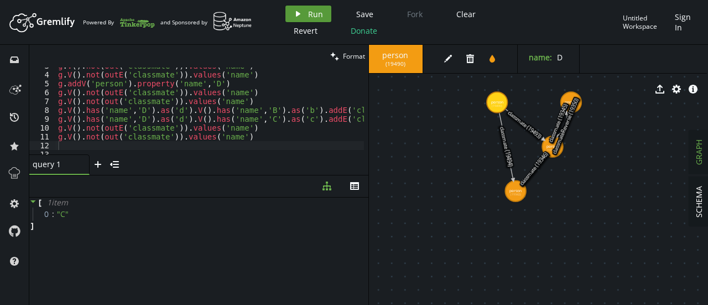
click at [324, 11] on button "play Run" at bounding box center [308, 14] width 46 height 17
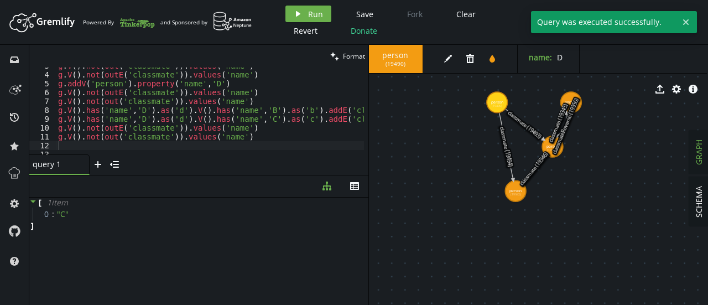
click at [497, 99] on div "export cog info-sign" at bounding box center [537, 89] width 339 height 28
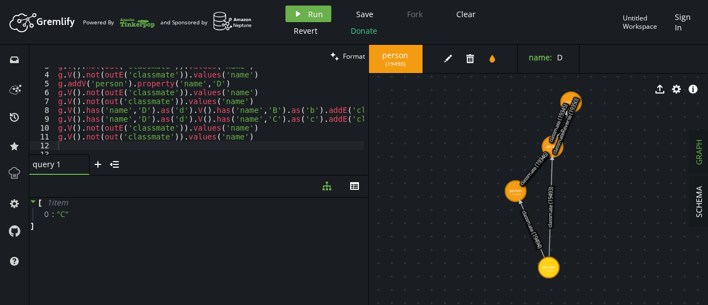
drag, startPoint x: 494, startPoint y: 105, endPoint x: 549, endPoint y: 267, distance: 171.6
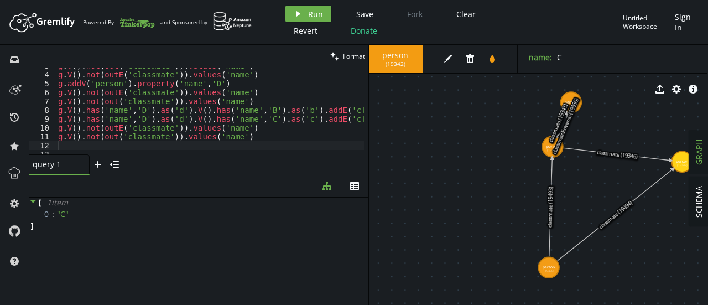
drag, startPoint x: 515, startPoint y: 192, endPoint x: 681, endPoint y: 162, distance: 169.3
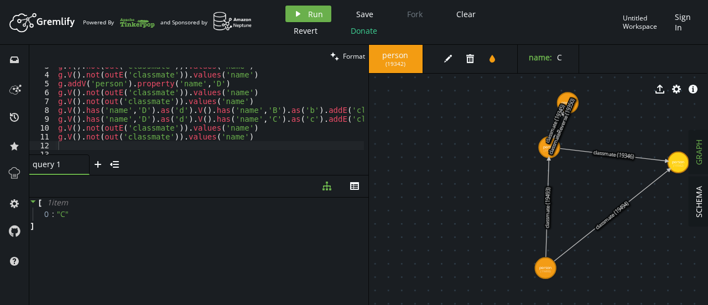
click at [549, 149] on text "classmateReverse (19350)" at bounding box center [562, 126] width 30 height 58
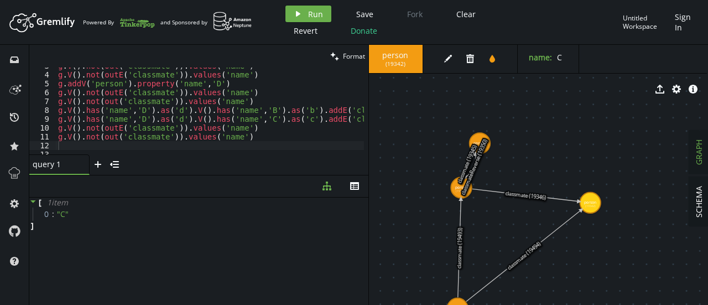
drag, startPoint x: 569, startPoint y: 105, endPoint x: 530, endPoint y: 116, distance: 40.3
click at [489, 138] on text "classmateReverse (19350)" at bounding box center [474, 167] width 30 height 58
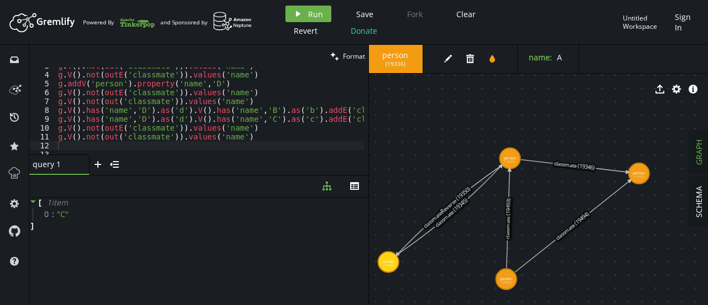
drag, startPoint x: 527, startPoint y: 109, endPoint x: 388, endPoint y: 262, distance: 206.0
click at [193, 119] on div "g . V ( ) . not ( out ( 'classmate' )) . values ( 'name' ) [PERSON_NAME] V ( ) …" at bounding box center [256, 111] width 400 height 100
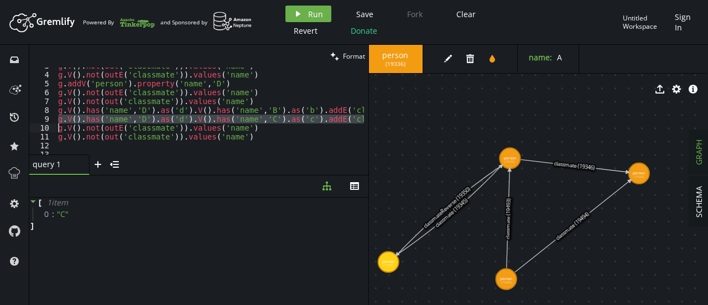
click at [193, 119] on div "g . V ( ) . not ( out ( 'classmate' )) . values ( 'name' ) [PERSON_NAME] V ( ) …" at bounding box center [256, 111] width 400 height 100
type textarea "g.V().has('name','D').as('d').V().has('name','C').as('c').addE('classmate').fro…"
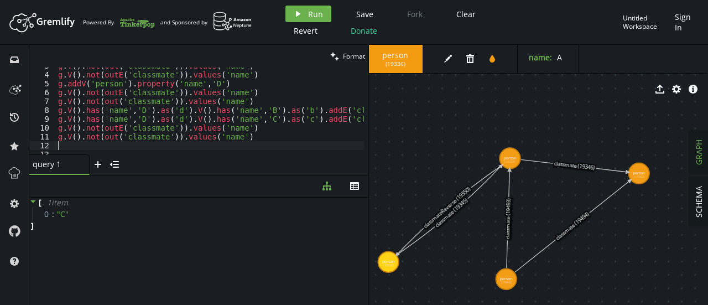
click at [257, 142] on div "g . V ( ) . not ( out ( 'classmate' )) . values ( 'name' ) [PERSON_NAME] V ( ) …" at bounding box center [256, 111] width 400 height 100
paste textarea "g.V().has('name','D').as('d').V().has('name','C').as('c').addE('classmate').fro…"
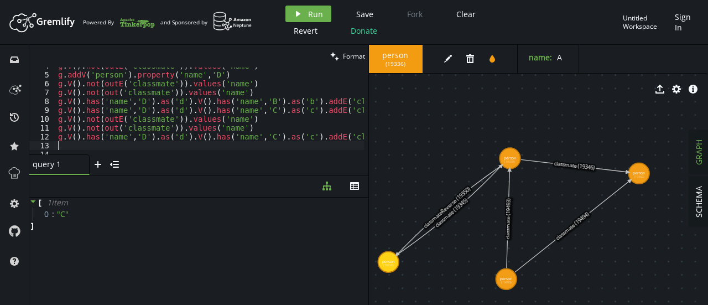
scroll to position [33, 0]
click at [140, 138] on div "g . V ( ) . not ( outE ( 'classmate' )) . values ( 'name' ) [PERSON_NAME] addV …" at bounding box center [256, 111] width 400 height 100
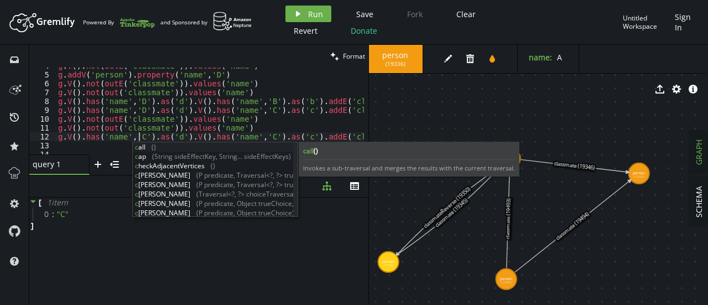
scroll to position [0, 81]
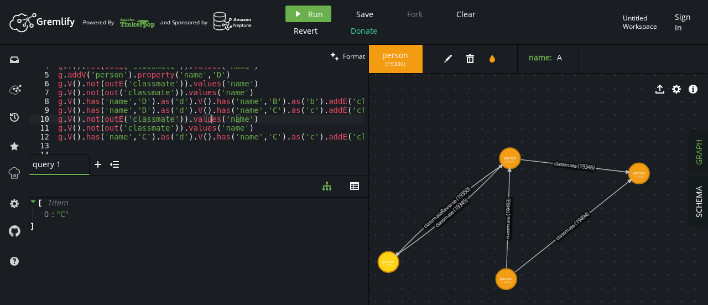
click at [213, 119] on div "g . V ( ) . not ( outE ( 'classmate' )) . values ( 'name' ) [PERSON_NAME] addV …" at bounding box center [256, 111] width 400 height 100
click at [174, 139] on div "g . V ( ) . not ( outE ( 'classmate' )) . values ( 'name' ) [PERSON_NAME] addV …" at bounding box center [256, 111] width 400 height 100
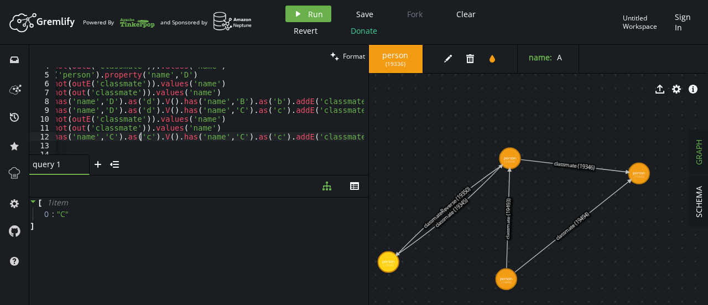
scroll to position [0, 34]
click at [223, 137] on div "g . V ( ) . not ( outE ( 'classmate' )) . values ( 'name' ) [PERSON_NAME] addV …" at bounding box center [222, 111] width 400 height 100
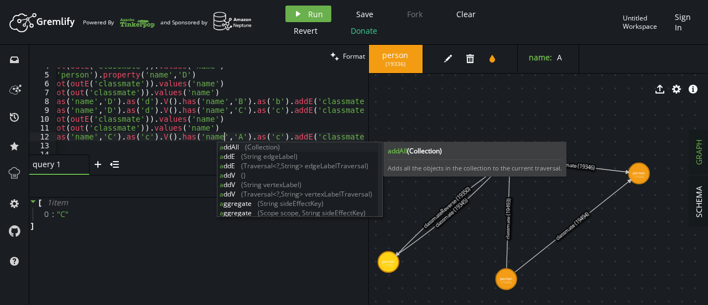
scroll to position [0, 200]
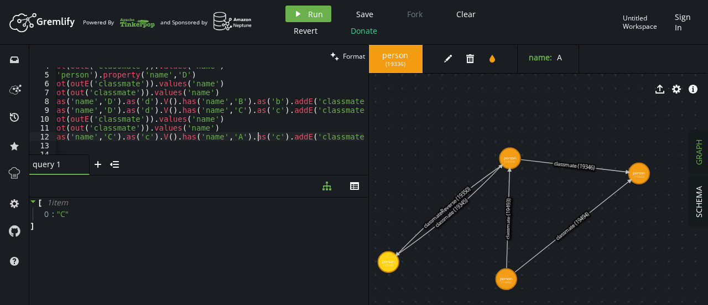
click at [258, 137] on div "g . V ( ) . not ( outE ( 'classmate' )) . values ( 'name' ) [PERSON_NAME] addV …" at bounding box center [222, 111] width 400 height 100
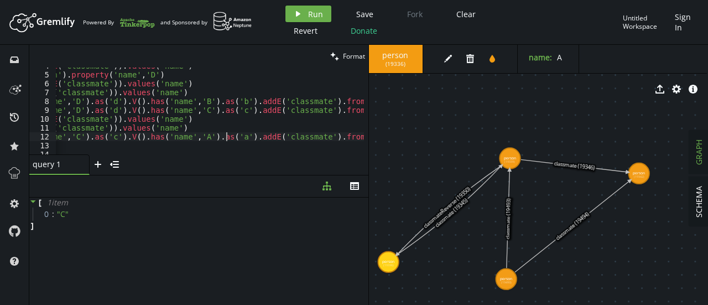
scroll to position [0, 92]
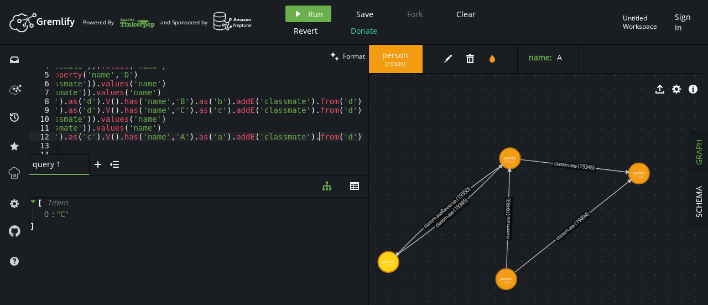
click at [317, 139] on div "g . V ( ) . not ( outE ( 'classmate' )) . values ( 'name' ) [PERSON_NAME] addV …" at bounding box center [163, 111] width 400 height 100
click at [308, 12] on span "Run" at bounding box center [315, 14] width 15 height 11
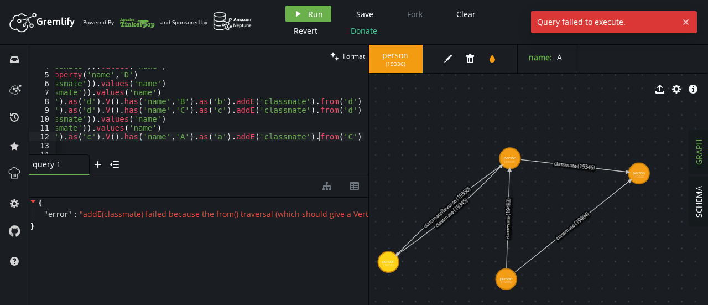
click at [319, 138] on div "g . V ( ) . not ( outE ( 'classmate' )) . values ( 'name' ) [PERSON_NAME] addV …" at bounding box center [163, 111] width 400 height 100
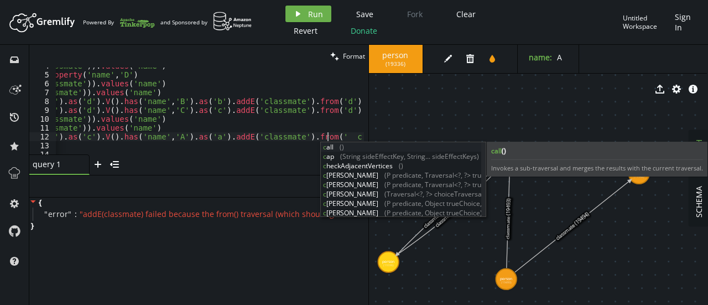
scroll to position [0, 101]
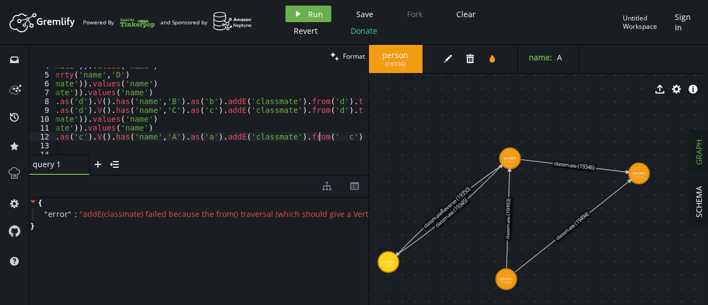
click at [355, 138] on div "g . V ( ) . not ( outE ( 'classmate' )) . values ( 'name' ) [PERSON_NAME] addV …" at bounding box center [159, 111] width 409 height 100
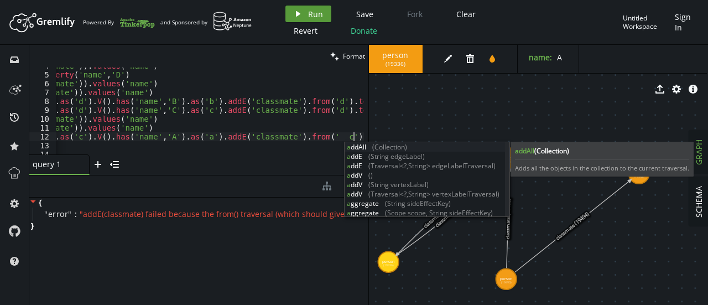
click at [305, 8] on button "play Run" at bounding box center [308, 14] width 46 height 17
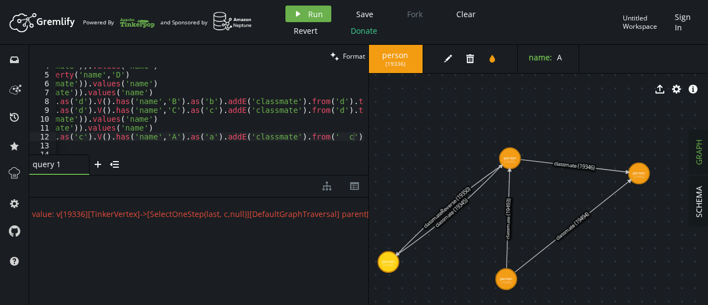
scroll to position [0, 553]
click at [251, 211] on span "" addE(classmate) failed because the from() traversal (which should give a Vert…" at bounding box center [681, 214] width 2309 height 11
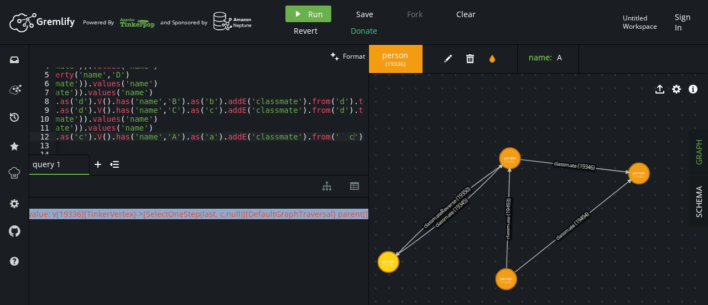
click at [251, 211] on span "" addE(classmate) failed because the from() traversal (which should give a Vert…" at bounding box center [681, 214] width 2309 height 11
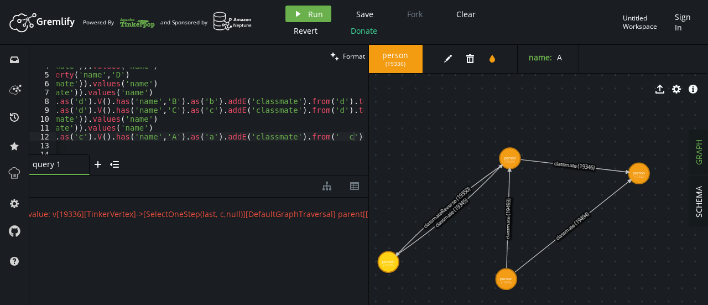
click at [241, 247] on div "{ " error " : " addE(classmate) failed because the from() traversal (which shou…" at bounding box center [198, 248] width 339 height 102
drag, startPoint x: 387, startPoint y: 258, endPoint x: 389, endPoint y: 250, distance: 8.5
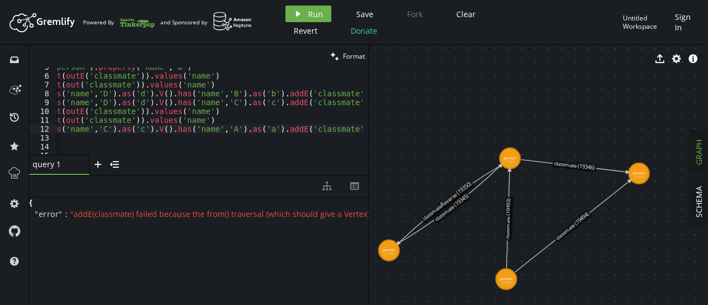
scroll to position [0, 39]
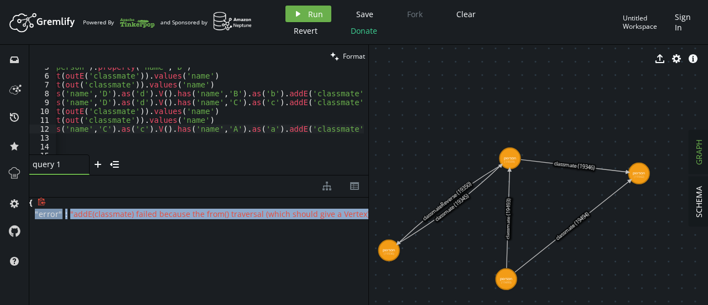
copy div "" error " : " addE(classmate) failed because the from() traversal (which should…"
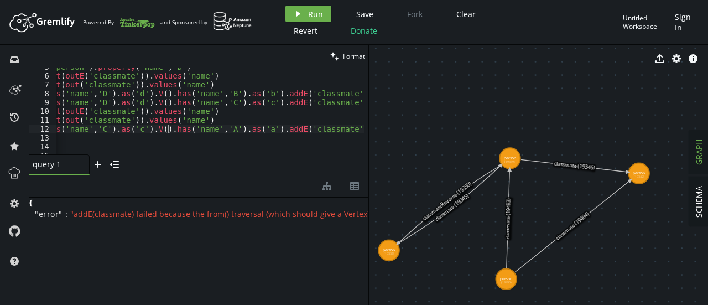
click at [169, 129] on div "g . addV ( 'person' ) . property ( 'name' , 'D' ) g . V ( ) . not ( outE ( 'cla…" at bounding box center [221, 112] width 409 height 100
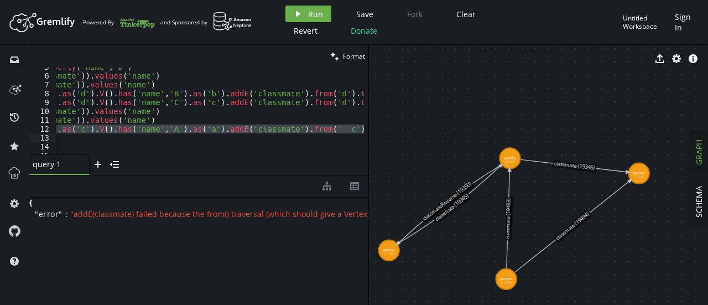
scroll to position [0, 101]
click at [271, 128] on div "g . addV ( 'person' ) . property ( 'name' , 'D' ) g . V ( ) . not ( outE ( 'cla…" at bounding box center [210, 110] width 308 height 87
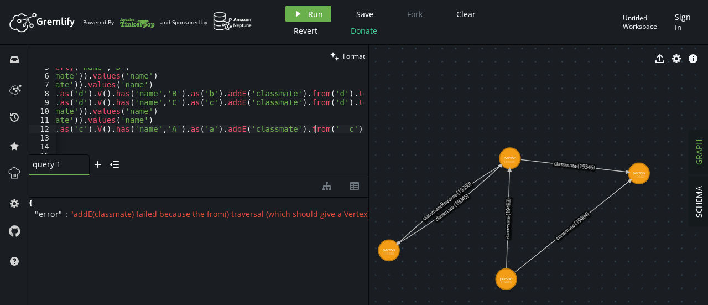
click at [314, 129] on div "g . addV ( 'person' ) . property ( 'name' , 'D' ) g . V ( ) . not ( outE ( 'cla…" at bounding box center [159, 112] width 409 height 100
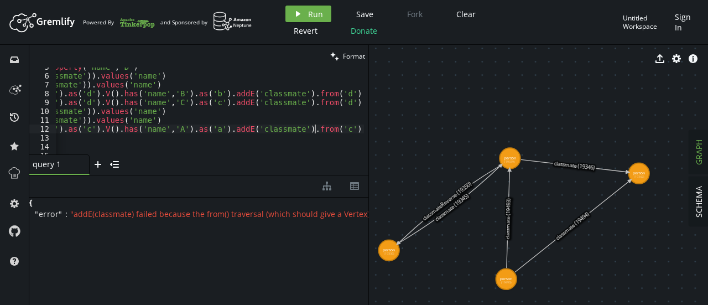
scroll to position [0, 92]
click at [301, 9] on button "play Run" at bounding box center [308, 14] width 46 height 17
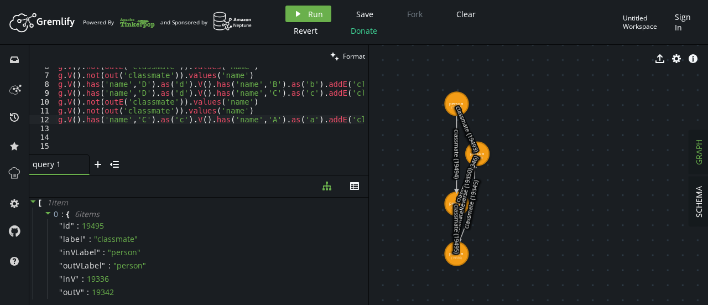
scroll to position [0, 0]
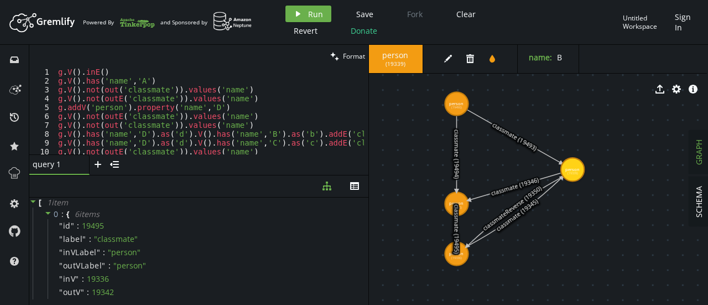
drag, startPoint x: 479, startPoint y: 151, endPoint x: 572, endPoint y: 169, distance: 94.7
drag, startPoint x: 456, startPoint y: 101, endPoint x: 461, endPoint y: 103, distance: 6.0
click at [461, 103] on div "person ( 19490 ) edit trash tint name : D export cog info-sign person (19336) p…" at bounding box center [537, 175] width 339 height 260
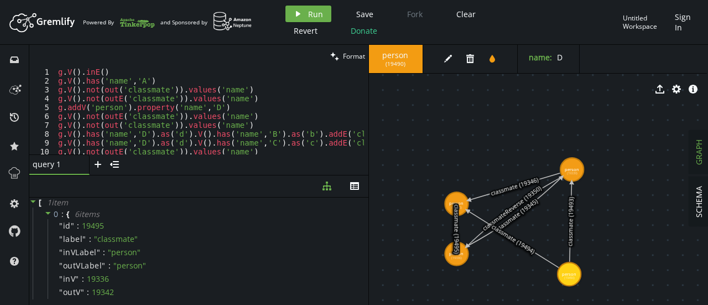
drag, startPoint x: 461, startPoint y: 103, endPoint x: 569, endPoint y: 274, distance: 201.6
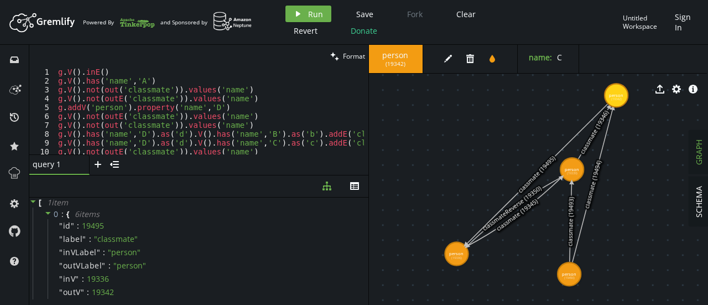
drag, startPoint x: 454, startPoint y: 196, endPoint x: 616, endPoint y: 95, distance: 190.8
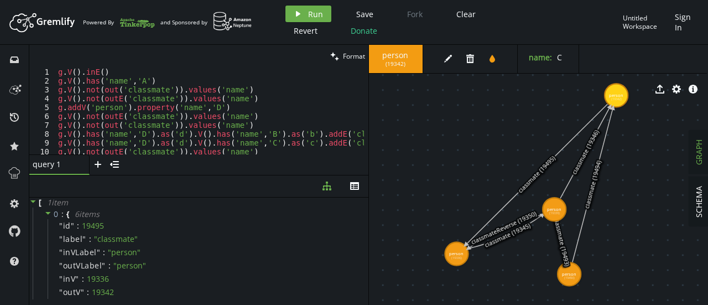
drag, startPoint x: 570, startPoint y: 178, endPoint x: 554, endPoint y: 209, distance: 35.4
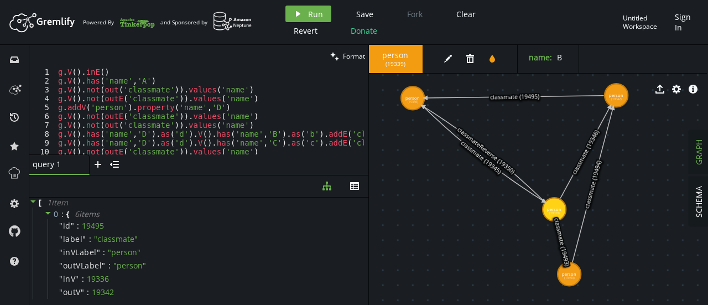
drag, startPoint x: 459, startPoint y: 256, endPoint x: 415, endPoint y: 98, distance: 163.4
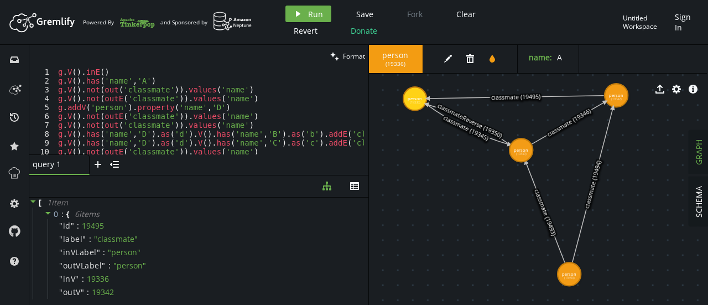
drag, startPoint x: 554, startPoint y: 207, endPoint x: 521, endPoint y: 149, distance: 66.9
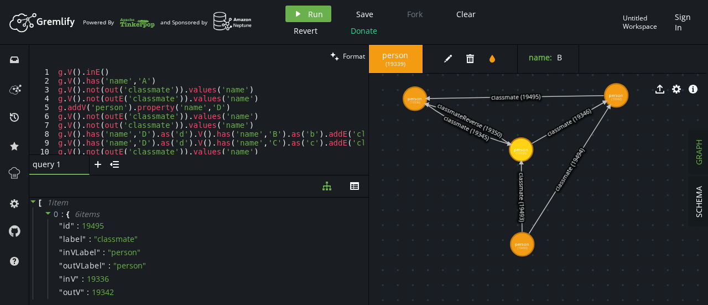
drag, startPoint x: 574, startPoint y: 274, endPoint x: 522, endPoint y: 244, distance: 59.8
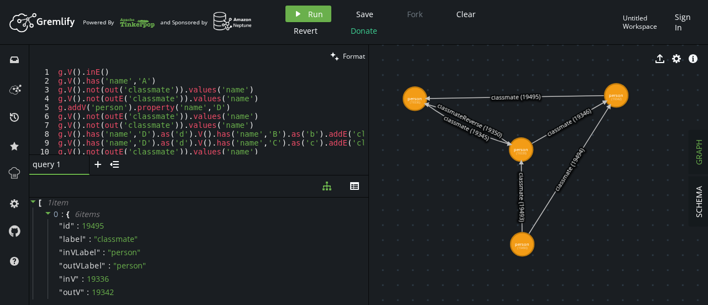
scroll to position [0, 178]
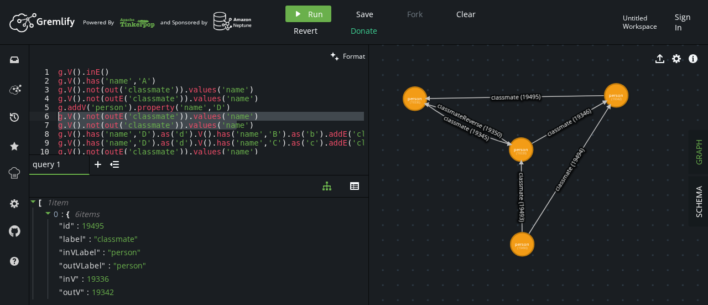
drag, startPoint x: 241, startPoint y: 124, endPoint x: 56, endPoint y: 116, distance: 184.4
click at [56, 116] on div "g . V ( ) . inE ( ) g . V ( ) . has ( 'name' , 'A' ) g . V ( ) . not ( out ( 'c…" at bounding box center [256, 117] width 400 height 100
type textarea "g.V().not(outE('classmate')).values('name') g.V().not(out('classmate')).values(…"
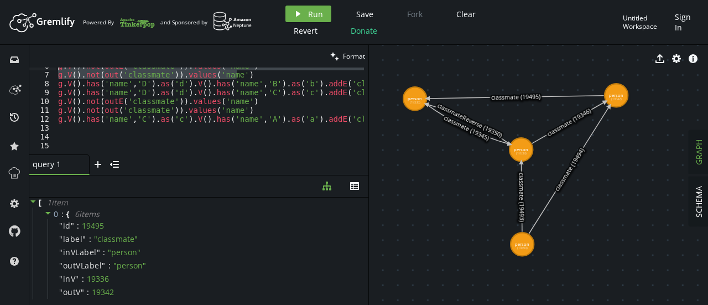
scroll to position [50, 0]
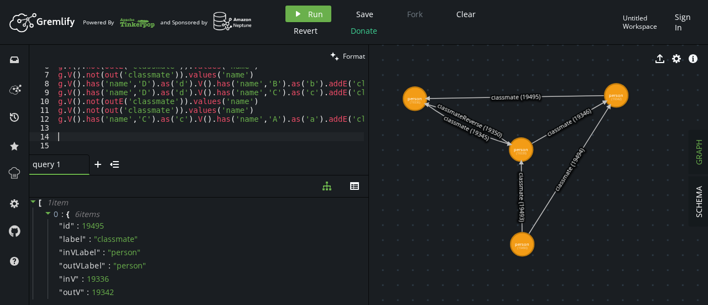
click at [160, 134] on div "g . V ( ) . not ( outE ( 'classmate' )) . values ( 'name' ) [PERSON_NAME] V ( )…" at bounding box center [256, 111] width 400 height 100
paste textarea "g.V().not(out('classmate')).values('name')"
type textarea "g.V().not(out('classmate')).values('name')"
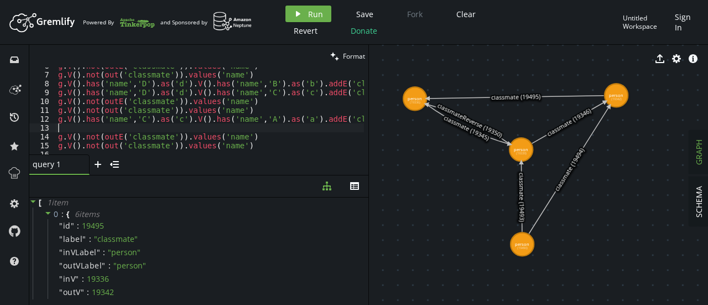
click at [131, 124] on div "g . V ( ) . not ( outE ( 'classmate' )) . values ( 'name' ) [PERSON_NAME] V ( )…" at bounding box center [256, 111] width 400 height 100
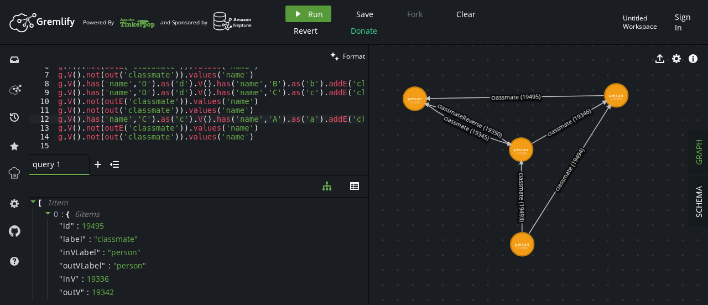
click at [301, 12] on icon "play" at bounding box center [298, 13] width 9 height 9
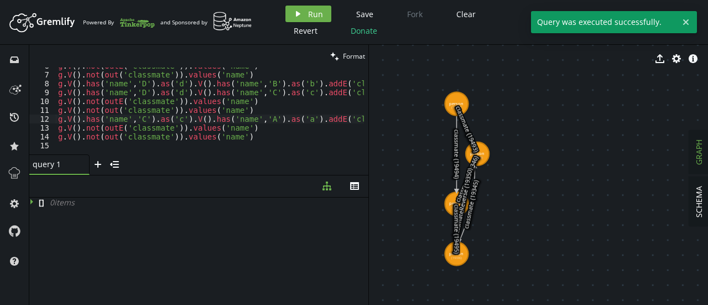
click at [139, 129] on div "g . V ( ) . not ( outE ( 'classmate' )) . values ( 'name' ) [PERSON_NAME] V ( )…" at bounding box center [256, 111] width 400 height 100
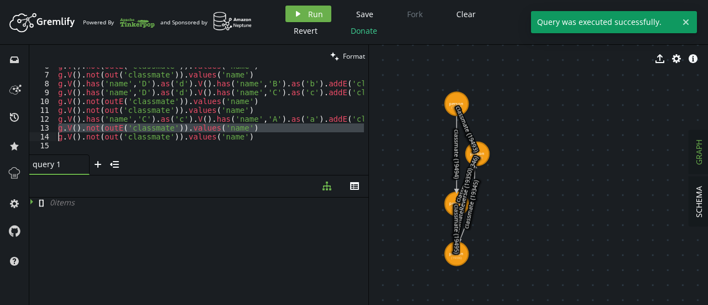
click at [139, 129] on div "g . V ( ) . not ( outE ( 'classmate' )) . values ( 'name' ) [PERSON_NAME] V ( )…" at bounding box center [256, 111] width 400 height 100
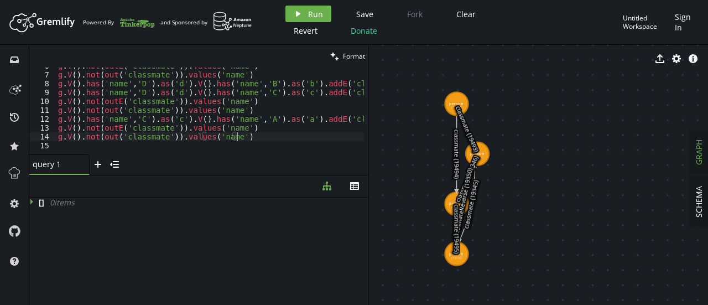
click at [243, 137] on div "g . V ( ) . not ( outE ( 'classmate' )) . values ( 'name' ) [PERSON_NAME] V ( )…" at bounding box center [256, 111] width 400 height 100
type textarea "g.V().not(out('classmate')).values('name')"
paste textarea
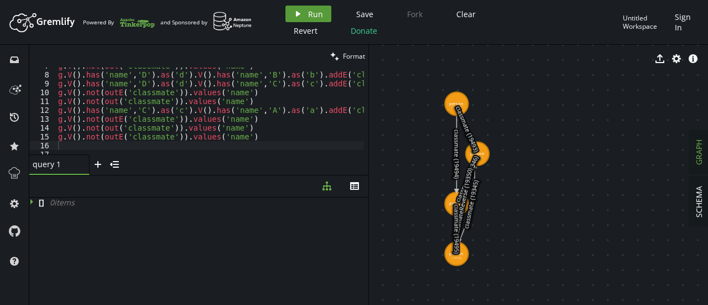
click at [308, 10] on span "Run" at bounding box center [315, 14] width 15 height 11
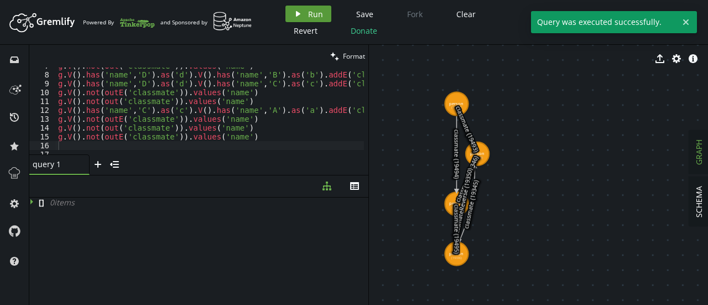
click at [308, 10] on span "Run" at bounding box center [315, 14] width 15 height 11
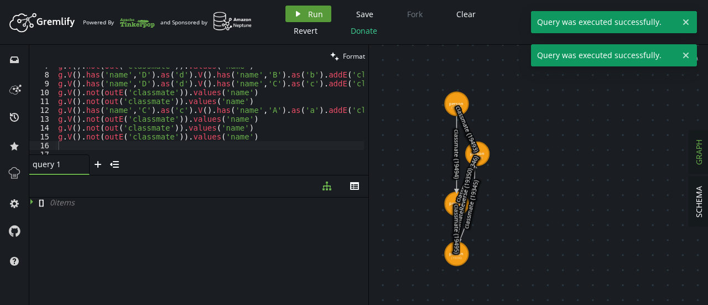
click at [308, 10] on span "Run" at bounding box center [315, 14] width 15 height 11
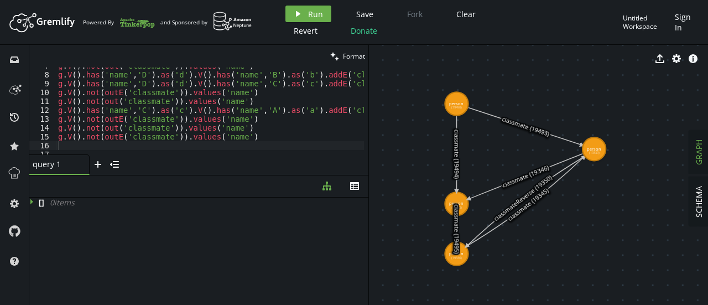
drag, startPoint x: 483, startPoint y: 157, endPoint x: 594, endPoint y: 149, distance: 111.4
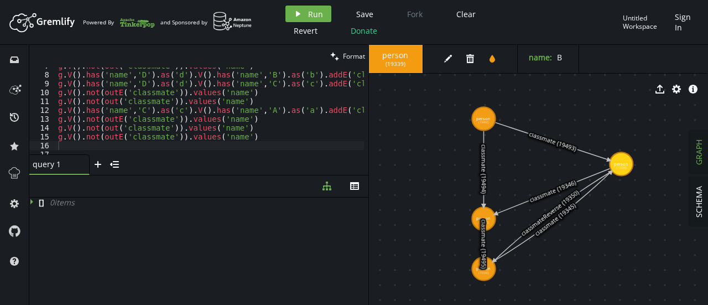
drag, startPoint x: 453, startPoint y: 251, endPoint x: 481, endPoint y: 265, distance: 31.7
click at [481, 265] on text "classmate (19495)" at bounding box center [484, 243] width 8 height 49
click at [265, 142] on div "g . V ( ) . not ( out ( 'classmate' )) . values ( 'name' ) [PERSON_NAME] V ( ) …" at bounding box center [256, 111] width 400 height 100
click at [261, 138] on div "g . V ( ) . not ( out ( 'classmate' )) . values ( 'name' ) [PERSON_NAME] V ( ) …" at bounding box center [256, 111] width 400 height 100
type textarea "g.V().not(outE('classmate')).values('name')"
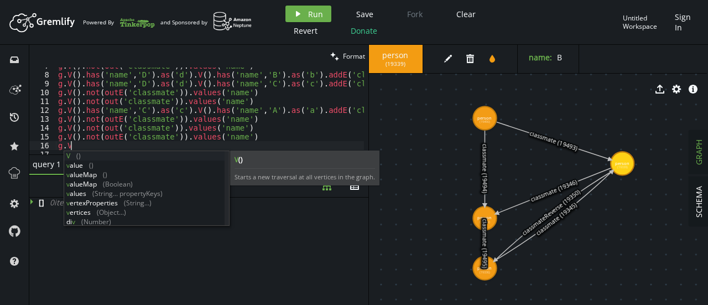
scroll to position [0, 16]
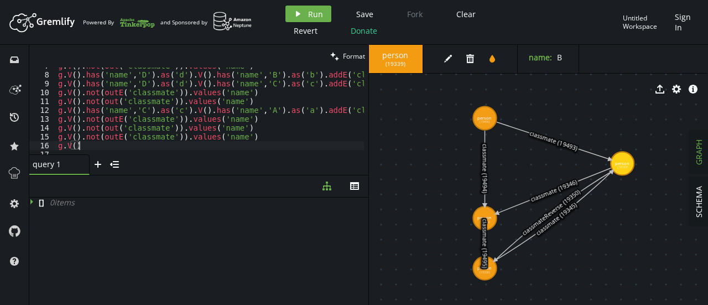
click at [157, 149] on div at bounding box center [256, 150] width 400 height 7
type textarea "g.V()"
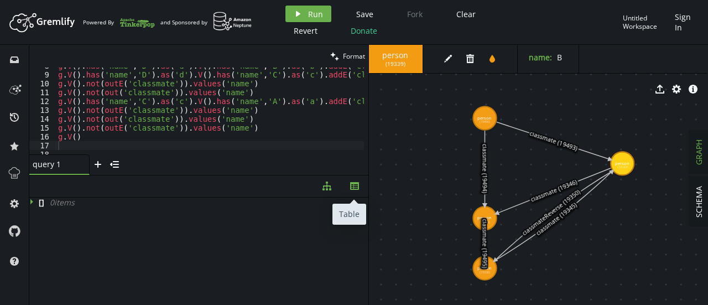
click at [361, 186] on button "th" at bounding box center [355, 186] width 28 height 22
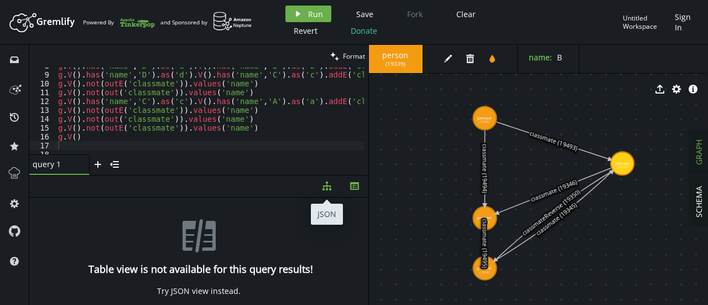
click at [326, 191] on button "diagram-tree" at bounding box center [327, 186] width 28 height 22
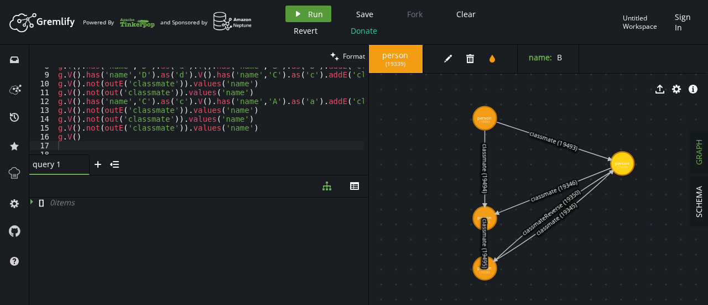
click at [323, 8] on button "play Run" at bounding box center [308, 14] width 46 height 17
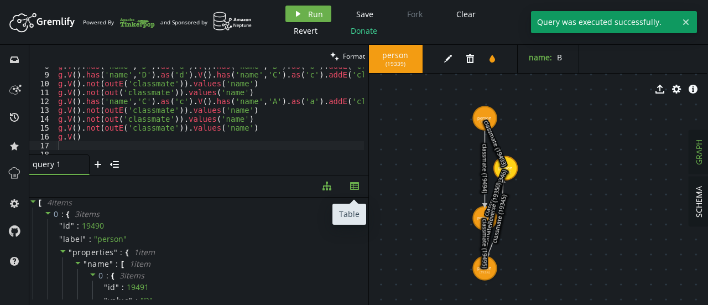
click at [355, 190] on icon "button" at bounding box center [354, 186] width 9 height 8
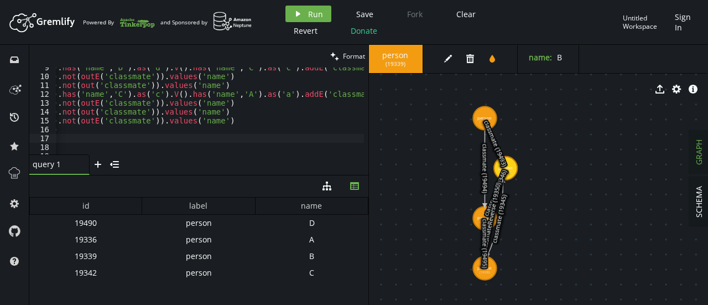
scroll to position [0, 23]
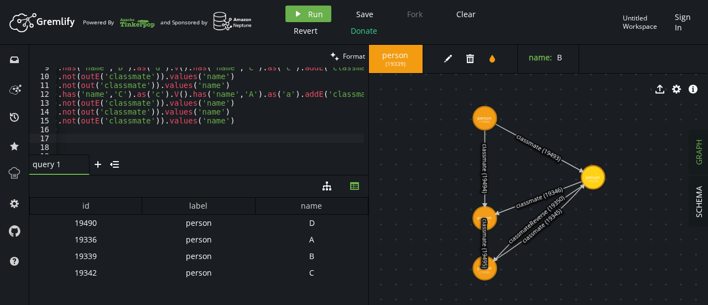
drag, startPoint x: 510, startPoint y: 164, endPoint x: 602, endPoint y: 177, distance: 93.3
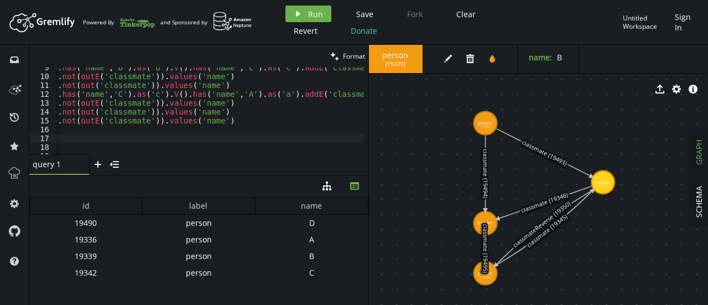
drag, startPoint x: 476, startPoint y: 205, endPoint x: 477, endPoint y: 211, distance: 6.1
drag, startPoint x: 477, startPoint y: 211, endPoint x: 479, endPoint y: 194, distance: 17.3
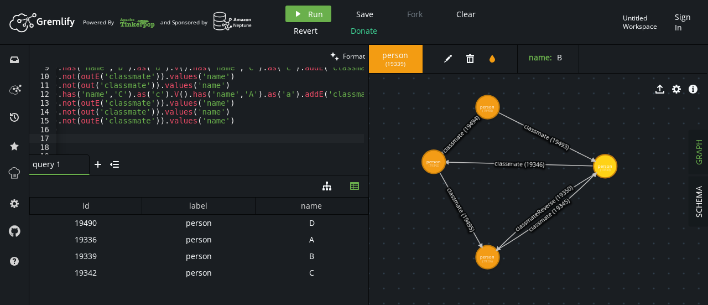
drag, startPoint x: 479, startPoint y: 205, endPoint x: 434, endPoint y: 162, distance: 62.6
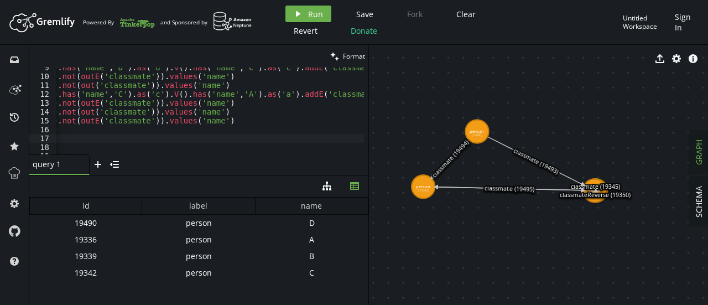
drag, startPoint x: 612, startPoint y: 158, endPoint x: 603, endPoint y: 179, distance: 23.5
click at [603, 183] on text "classmate (19345)" at bounding box center [595, 187] width 49 height 8
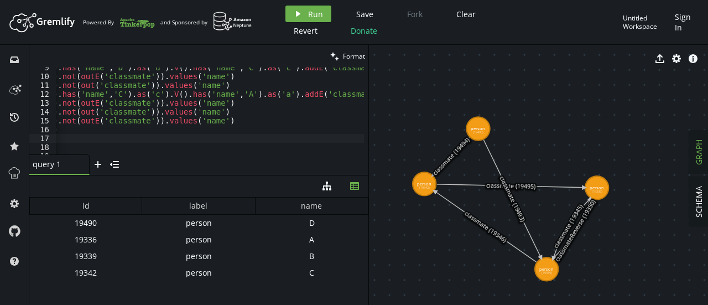
drag, startPoint x: 599, startPoint y: 178, endPoint x: 546, endPoint y: 268, distance: 104.8
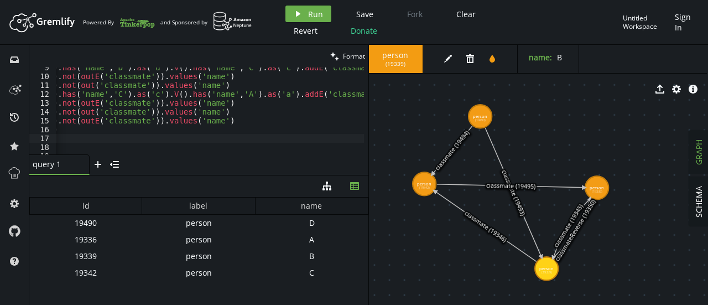
drag, startPoint x: 475, startPoint y: 128, endPoint x: 480, endPoint y: 116, distance: 12.6
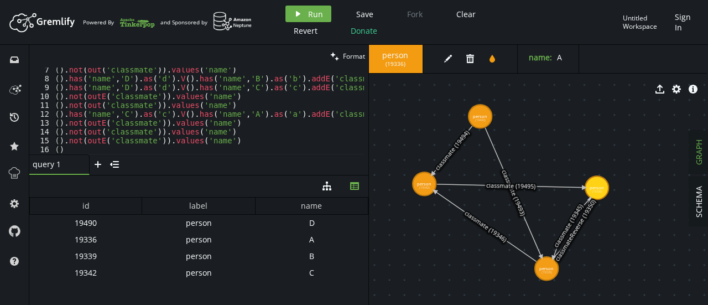
scroll to position [0, 0]
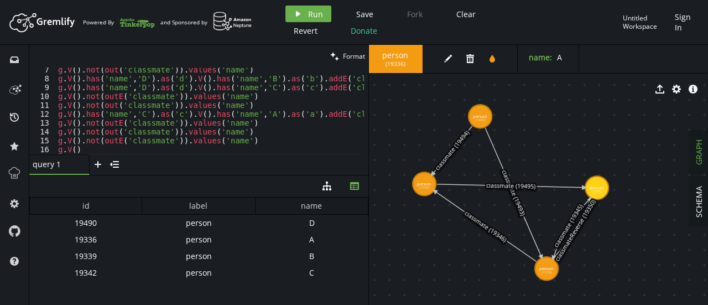
click at [257, 110] on div "g . V ( ) . not ( out ( 'classmate' )) . values ( 'name' ) [PERSON_NAME] V ( ) …" at bounding box center [256, 115] width 400 height 100
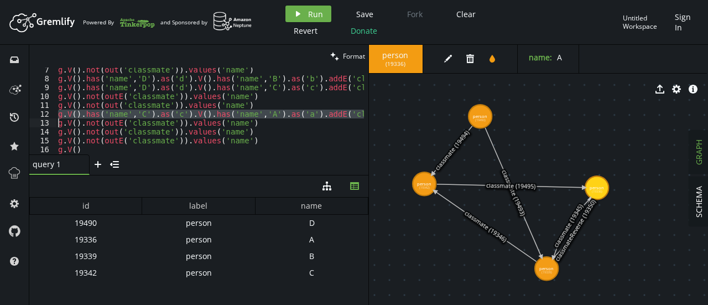
click at [257, 110] on div "g . V ( ) . not ( out ( 'classmate' )) . values ( 'name' ) [PERSON_NAME] V ( ) …" at bounding box center [256, 115] width 400 height 100
type textarea "g.V().has('name','C').as('c').V().has('name','A').as('a').addE('classmate').fro…"
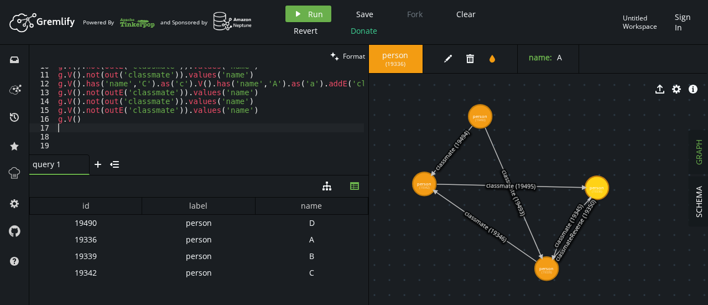
click at [231, 127] on div "g . V ( ) . not ( outE ( 'classmate' )) . values ( 'name' ) [PERSON_NAME] V ( )…" at bounding box center [256, 111] width 400 height 100
paste textarea "g.V().has('name','C').as('c').V().has('name','A').as('a').addE('classmate').fro…"
click at [141, 128] on div "g . V ( ) . not ( outE ( 'classmate' )) . values ( 'name' ) [PERSON_NAME] V ( )…" at bounding box center [256, 111] width 400 height 100
click at [173, 128] on div "g . V ( ) . not ( outE ( 'classmate' )) . values ( 'name' ) [PERSON_NAME] V ( )…" at bounding box center [256, 111] width 400 height 100
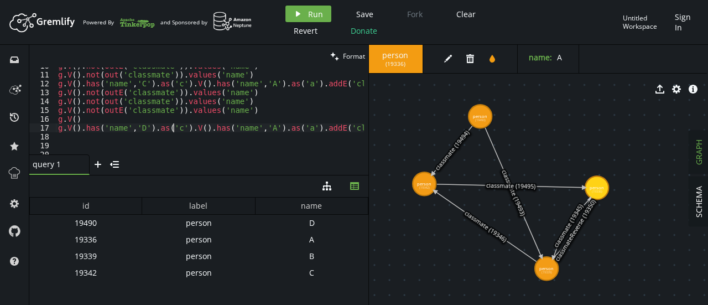
click at [173, 128] on div "g . V ( ) . not ( outE ( 'classmate' )) . values ( 'name' ) [PERSON_NAME] V ( )…" at bounding box center [256, 111] width 400 height 100
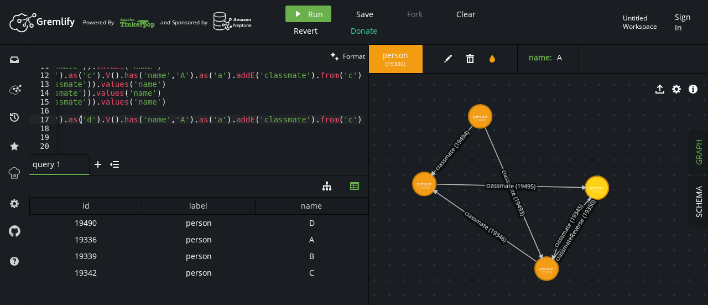
scroll to position [0, 92]
click at [317, 118] on div "g . V ( ) . not ( out ( 'classmate' )) . values ( 'name' ) [PERSON_NAME] V ( ) …" at bounding box center [163, 112] width 400 height 100
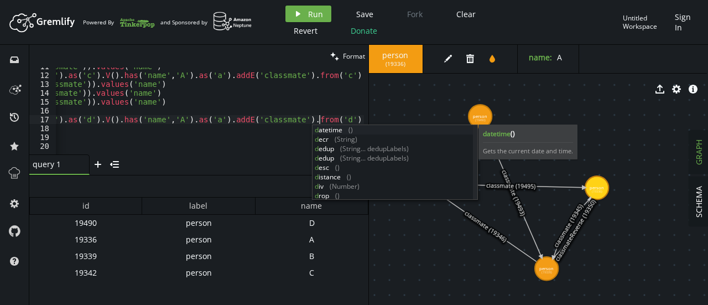
scroll to position [0, 353]
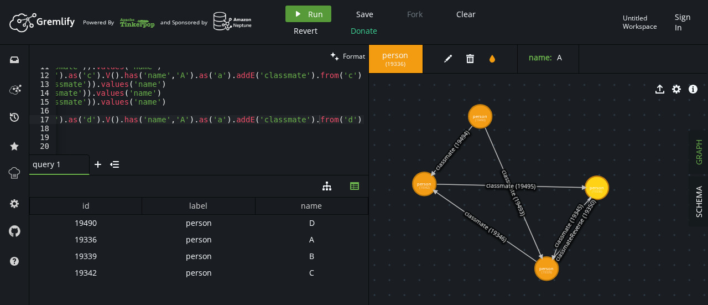
click at [310, 11] on span "Run" at bounding box center [315, 14] width 15 height 11
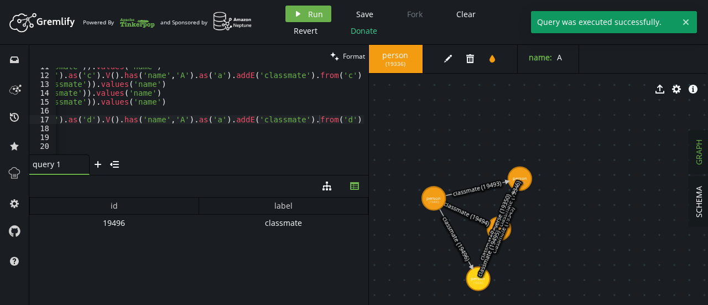
drag, startPoint x: 475, startPoint y: 130, endPoint x: 430, endPoint y: 194, distance: 78.3
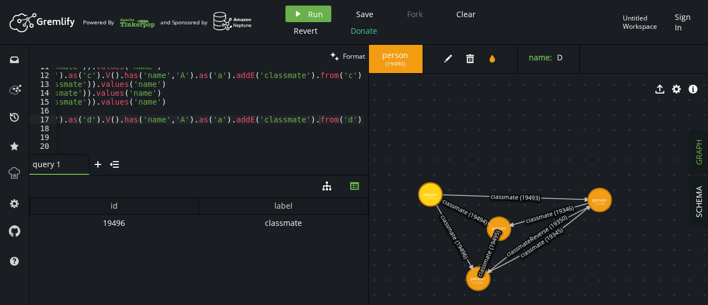
drag, startPoint x: 521, startPoint y: 181, endPoint x: 600, endPoint y: 200, distance: 80.8
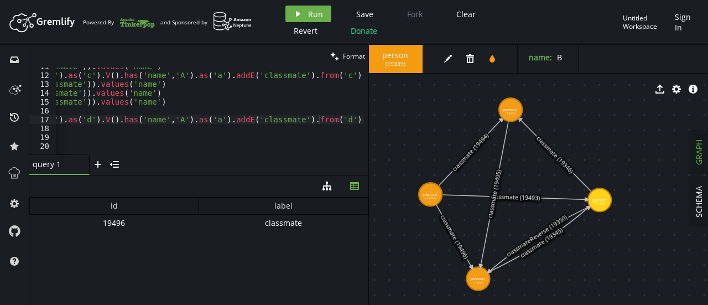
drag, startPoint x: 500, startPoint y: 228, endPoint x: 509, endPoint y: 110, distance: 118.7
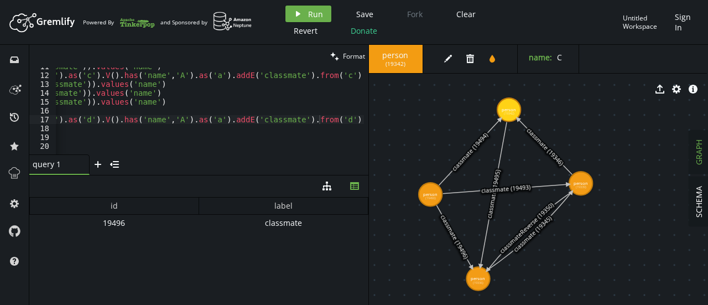
drag, startPoint x: 600, startPoint y: 198, endPoint x: 577, endPoint y: 186, distance: 25.7
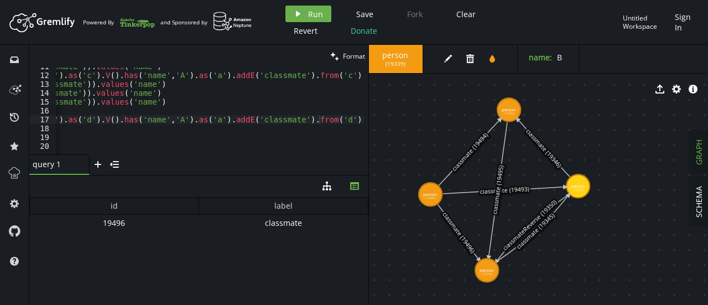
drag, startPoint x: 480, startPoint y: 274, endPoint x: 487, endPoint y: 269, distance: 8.7
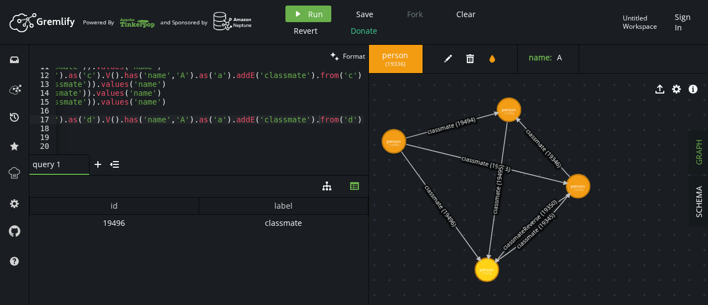
drag, startPoint x: 423, startPoint y: 190, endPoint x: 394, endPoint y: 141, distance: 56.5
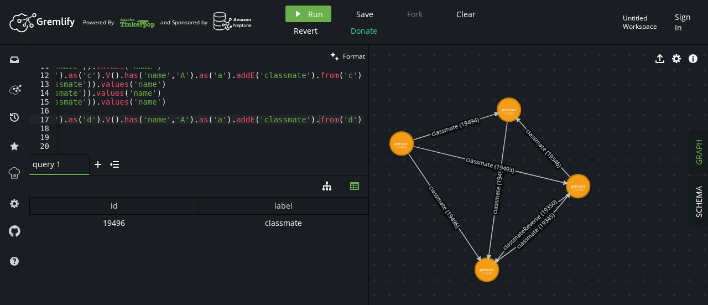
drag, startPoint x: 389, startPoint y: 142, endPoint x: 402, endPoint y: 143, distance: 12.3
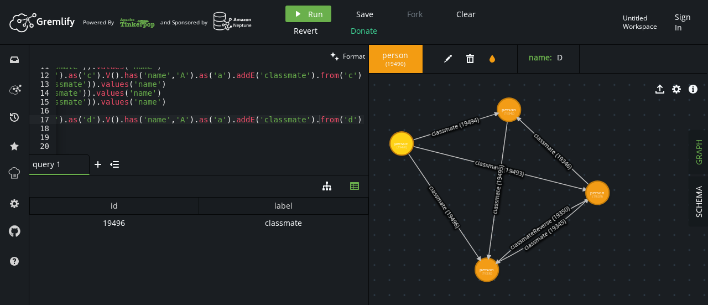
drag, startPoint x: 571, startPoint y: 184, endPoint x: 596, endPoint y: 192, distance: 26.6
drag, startPoint x: 395, startPoint y: 142, endPoint x: 413, endPoint y: 144, distance: 17.8
click at [295, 114] on div "g . V ( ) . not ( out ( 'classmate' )) . values ( 'name' ) [PERSON_NAME] V ( ) …" at bounding box center [163, 112] width 400 height 100
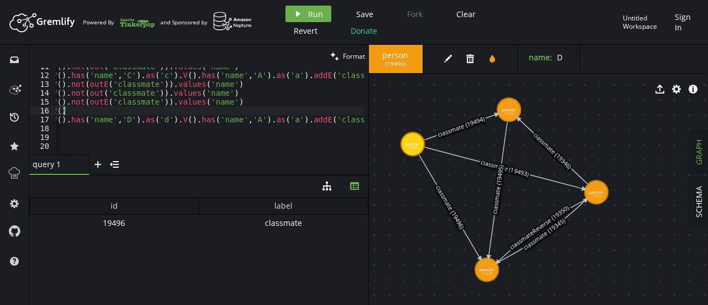
click at [295, 114] on div "g . V ( ) . not ( out ( 'classmate' )) . values ( 'name' ) [PERSON_NAME] V ( ) …" at bounding box center [241, 112] width 400 height 100
click at [293, 119] on div "g . V ( ) . not ( out ( 'classmate' )) . values ( 'name' ) [PERSON_NAME] V ( ) …" at bounding box center [241, 112] width 400 height 100
type textarea "g.V().has('name','D').as('d').V().has('name','A').as('a').addE('classmate').fro…"
click at [293, 119] on div "g . V ( ) . not ( out ( 'classmate' )) . values ( 'name' ) [PERSON_NAME] V ( ) …" at bounding box center [241, 112] width 400 height 100
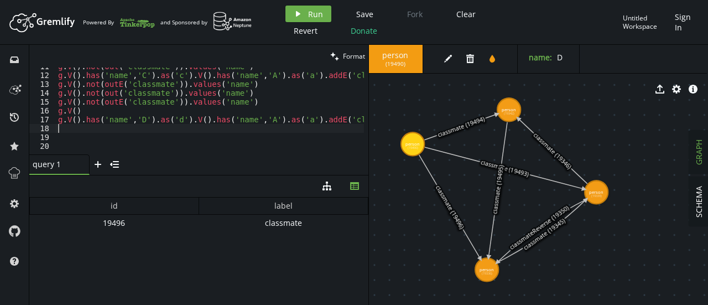
scroll to position [0, 0]
click at [287, 132] on div "g . V ( ) . not ( out ( 'classmate' )) . values ( 'name' ) [PERSON_NAME] V ( ) …" at bounding box center [256, 112] width 400 height 100
